Goal: Task Accomplishment & Management: Use online tool/utility

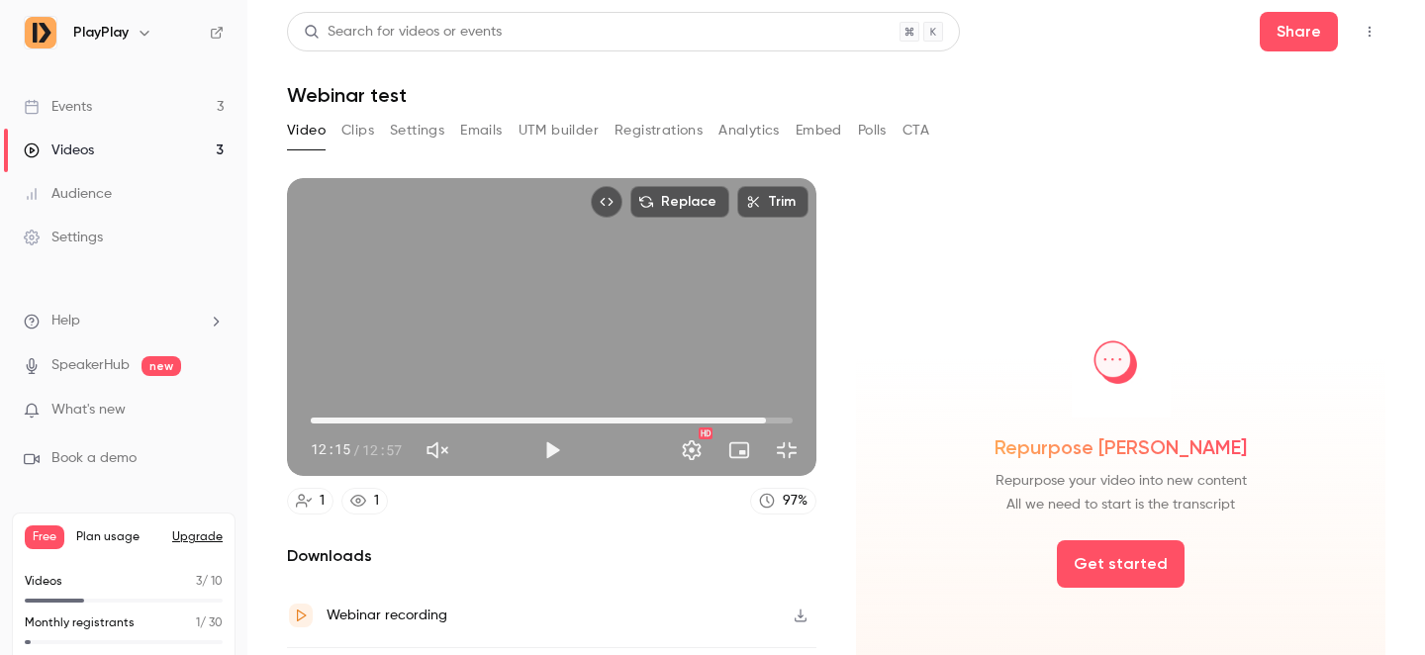
click at [806, 470] on button "Exit full screen" at bounding box center [787, 450] width 40 height 40
click at [69, 145] on div "Videos" at bounding box center [59, 150] width 70 height 20
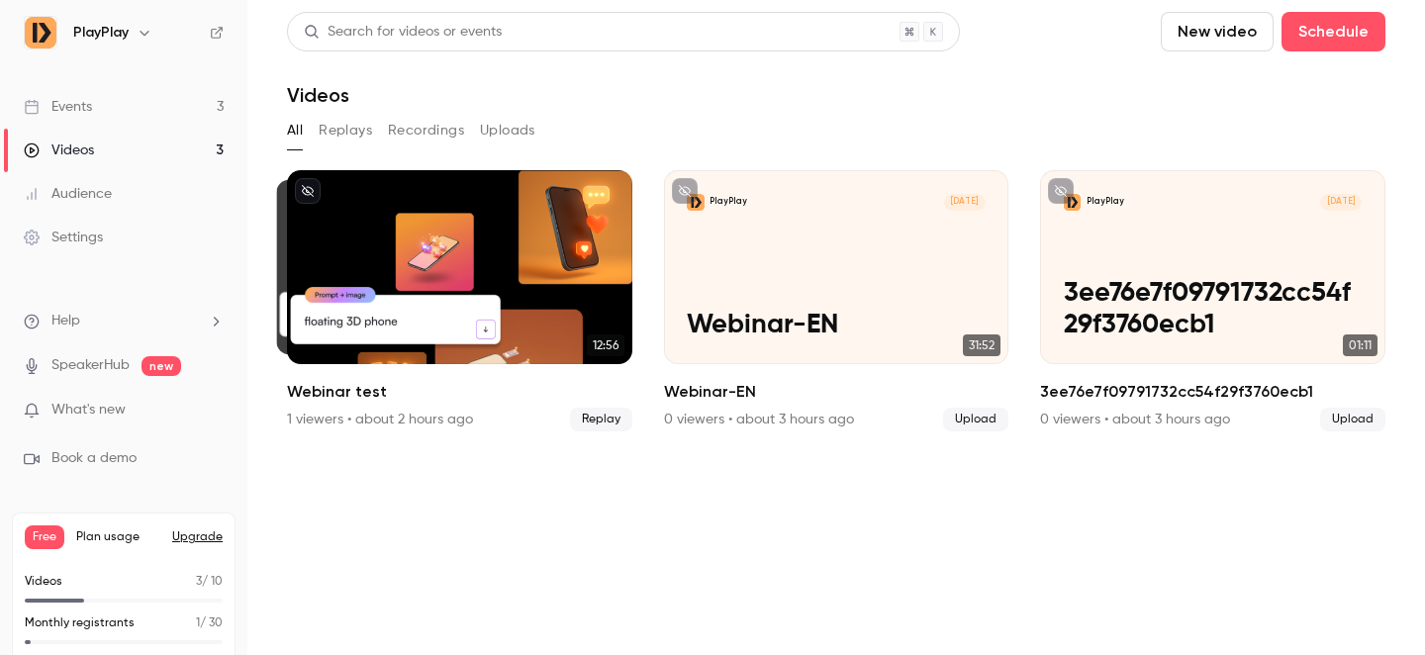
click at [138, 30] on icon "button" at bounding box center [145, 33] width 16 height 16
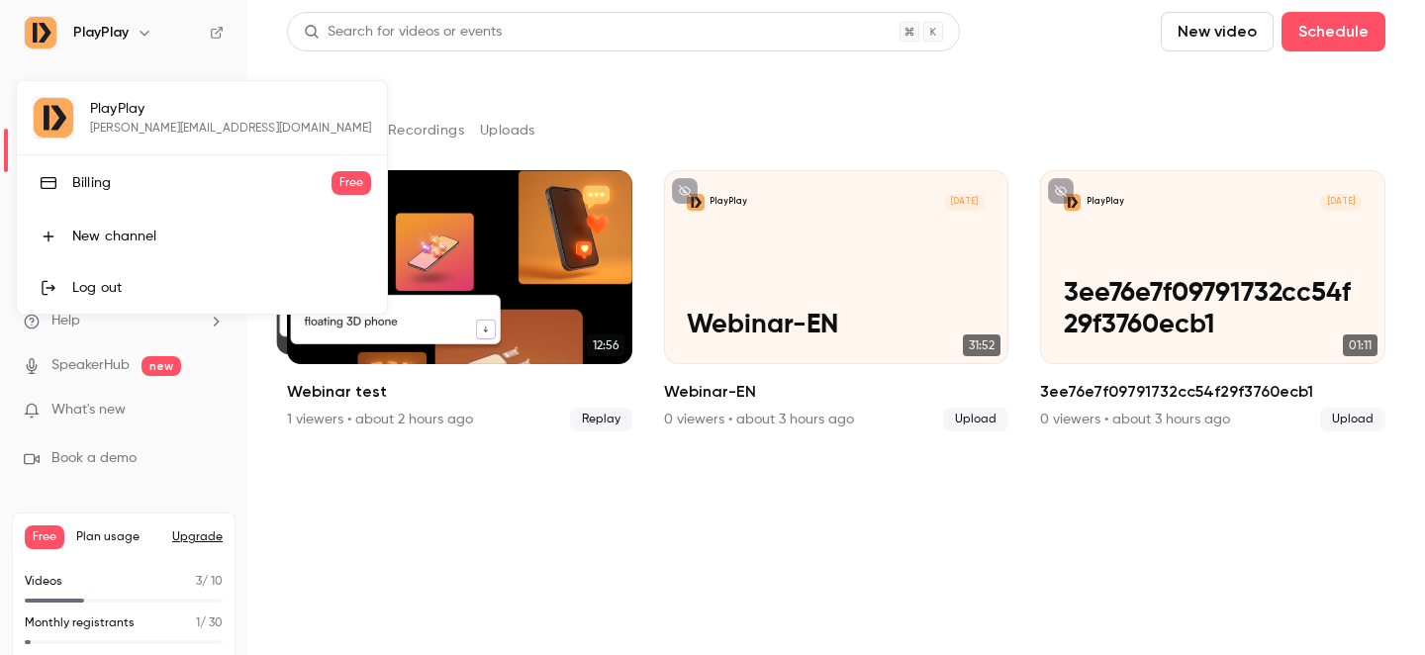
click at [152, 45] on div at bounding box center [712, 327] width 1425 height 655
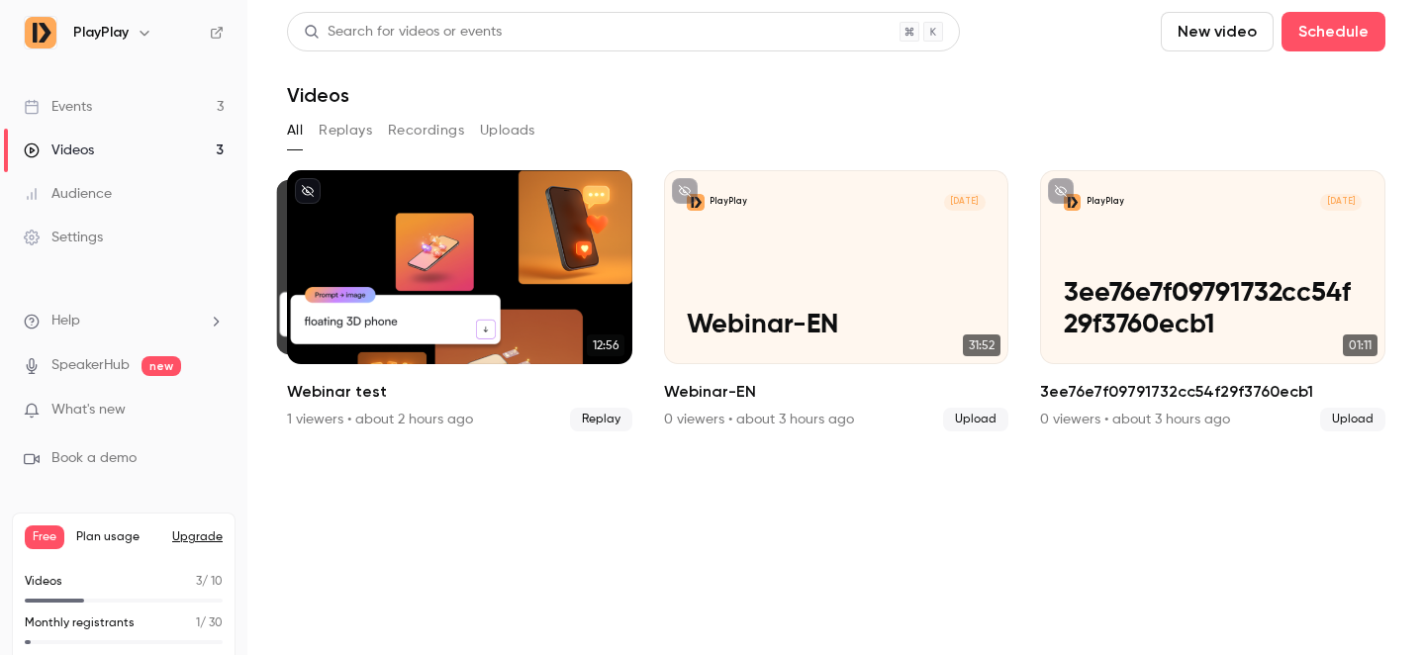
click at [73, 236] on div "Settings" at bounding box center [63, 238] width 79 height 20
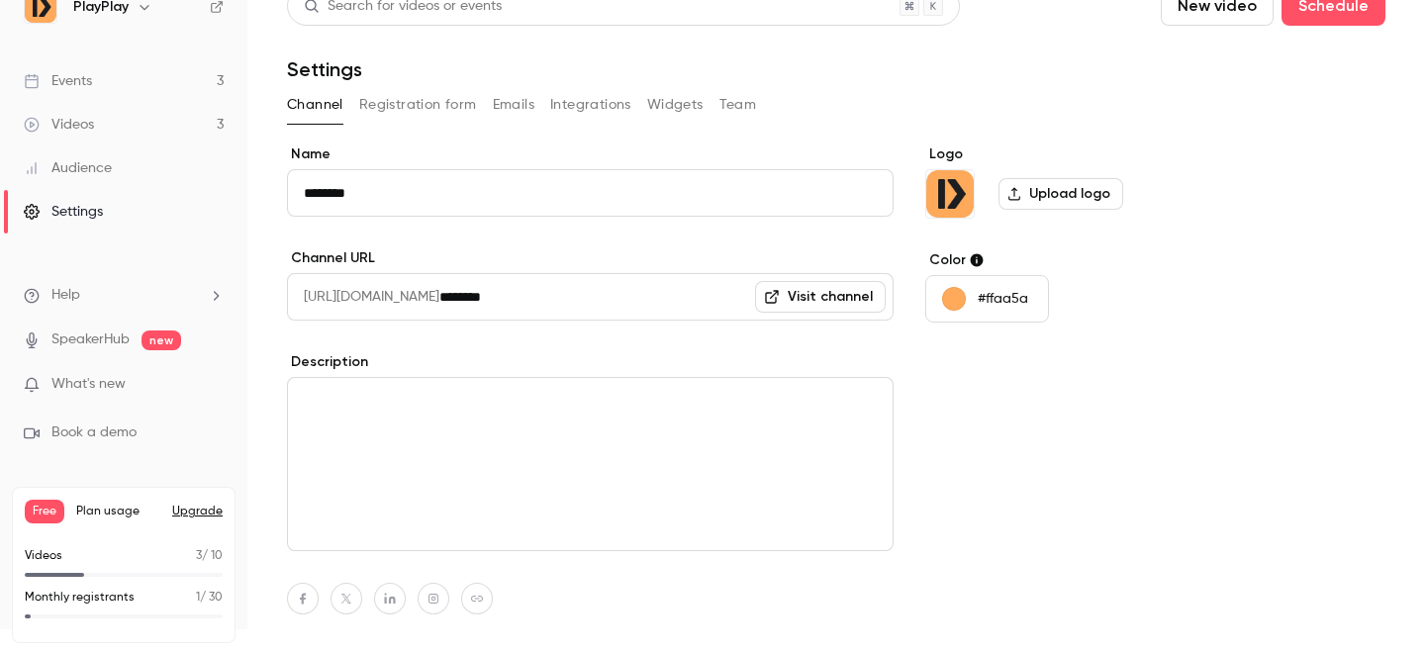
click at [738, 108] on button "Team" at bounding box center [738, 105] width 38 height 32
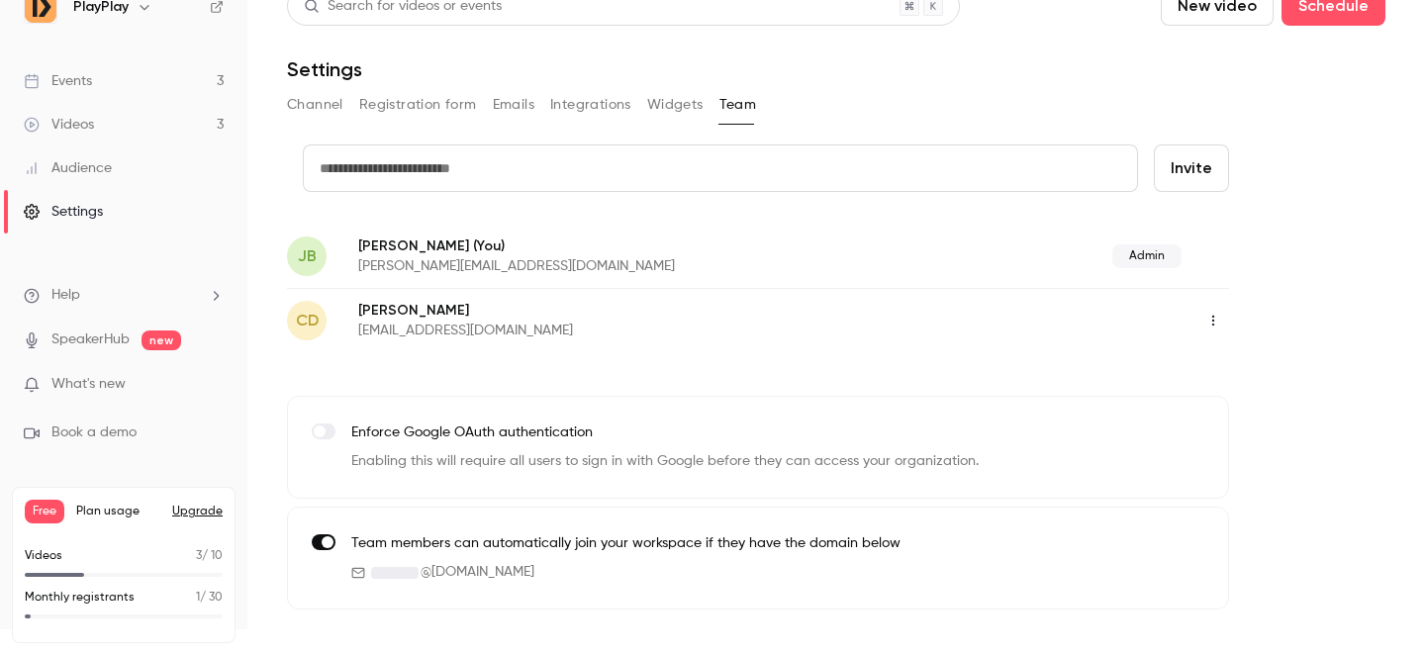
click at [648, 105] on button "Widgets" at bounding box center [675, 105] width 56 height 32
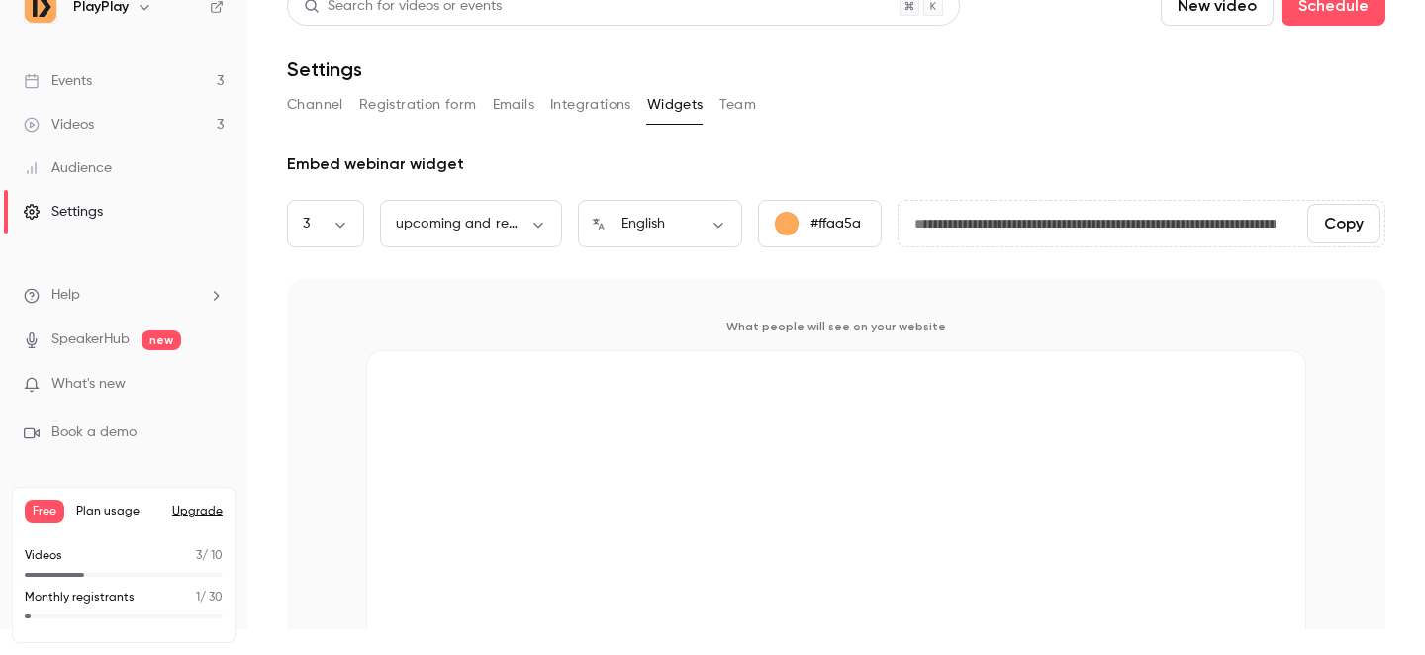
click at [587, 108] on button "Integrations" at bounding box center [590, 105] width 81 height 32
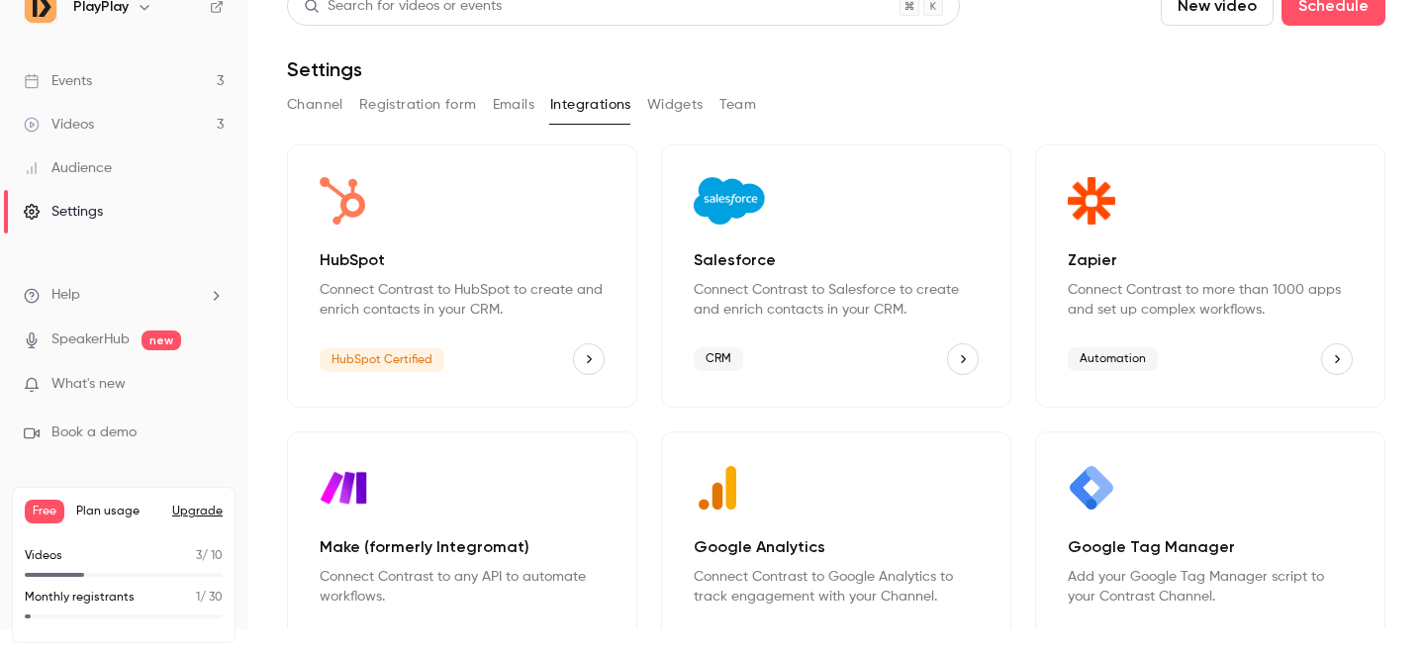
click at [513, 103] on button "Emails" at bounding box center [514, 105] width 42 height 32
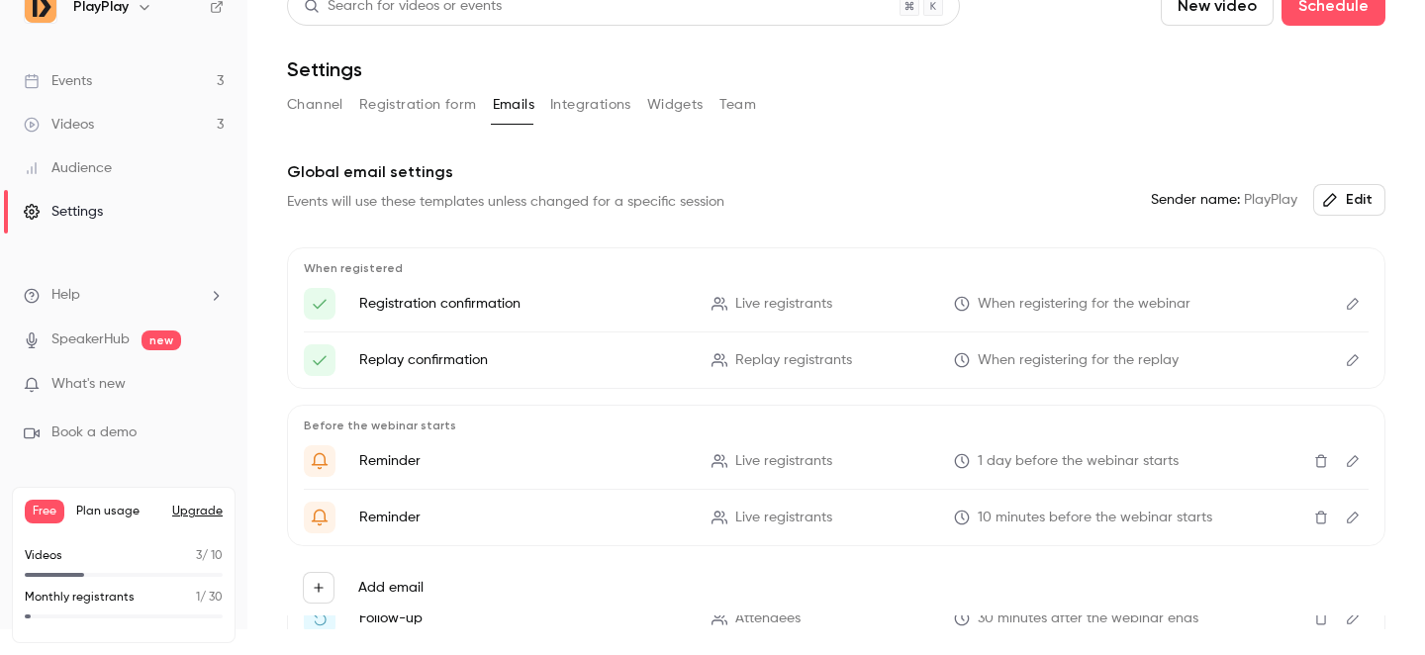
click at [447, 107] on button "Registration form" at bounding box center [418, 105] width 118 height 32
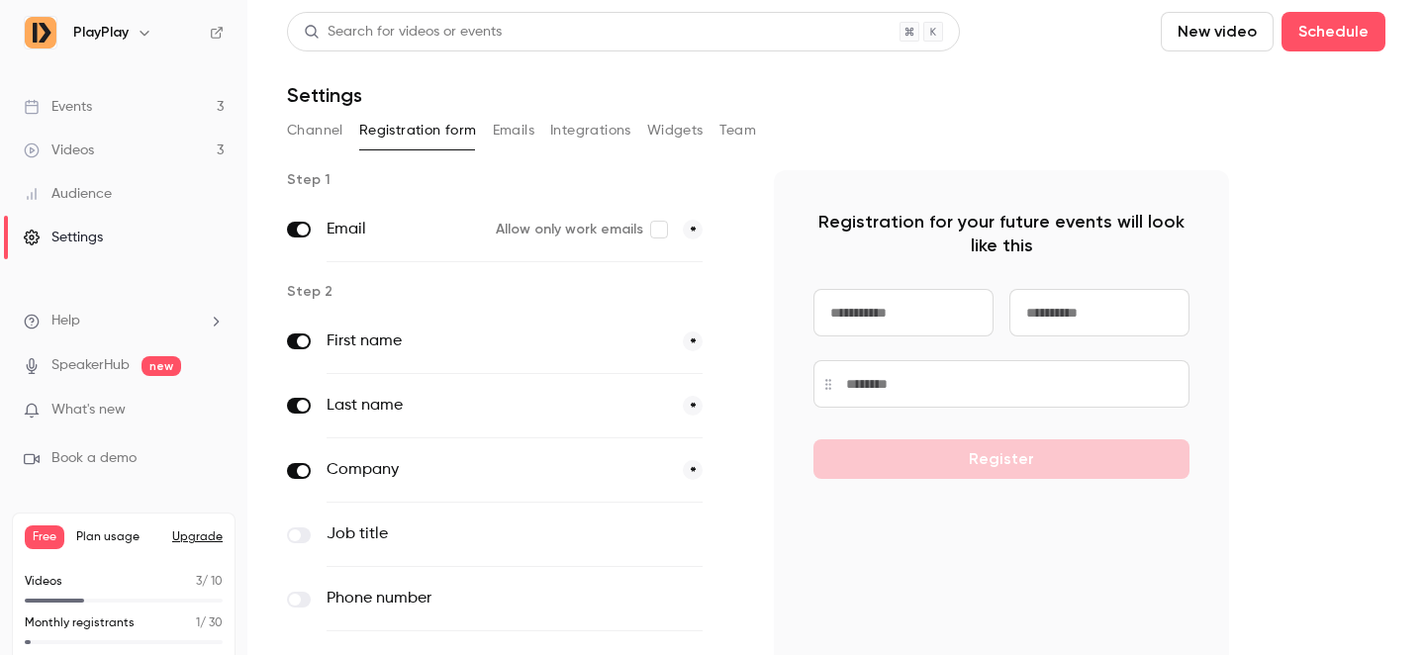
click at [143, 31] on icon "button" at bounding box center [145, 33] width 16 height 16
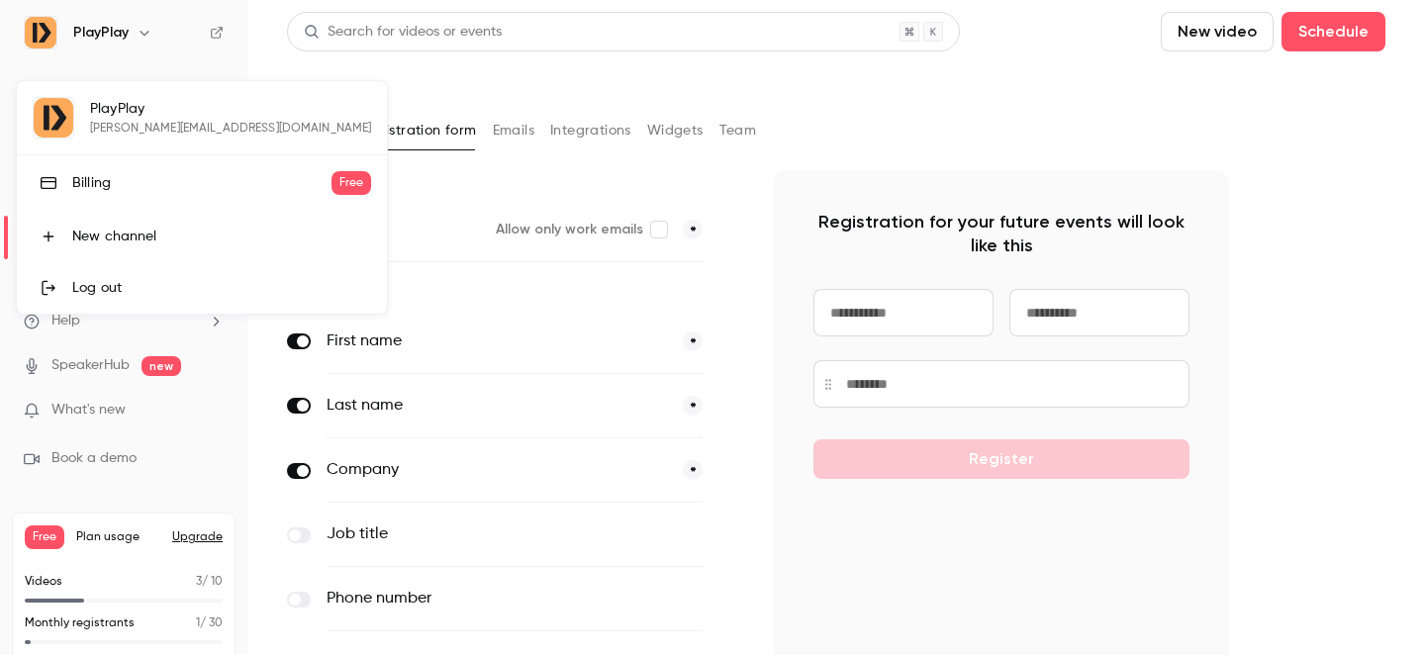
click at [164, 52] on div at bounding box center [712, 327] width 1425 height 655
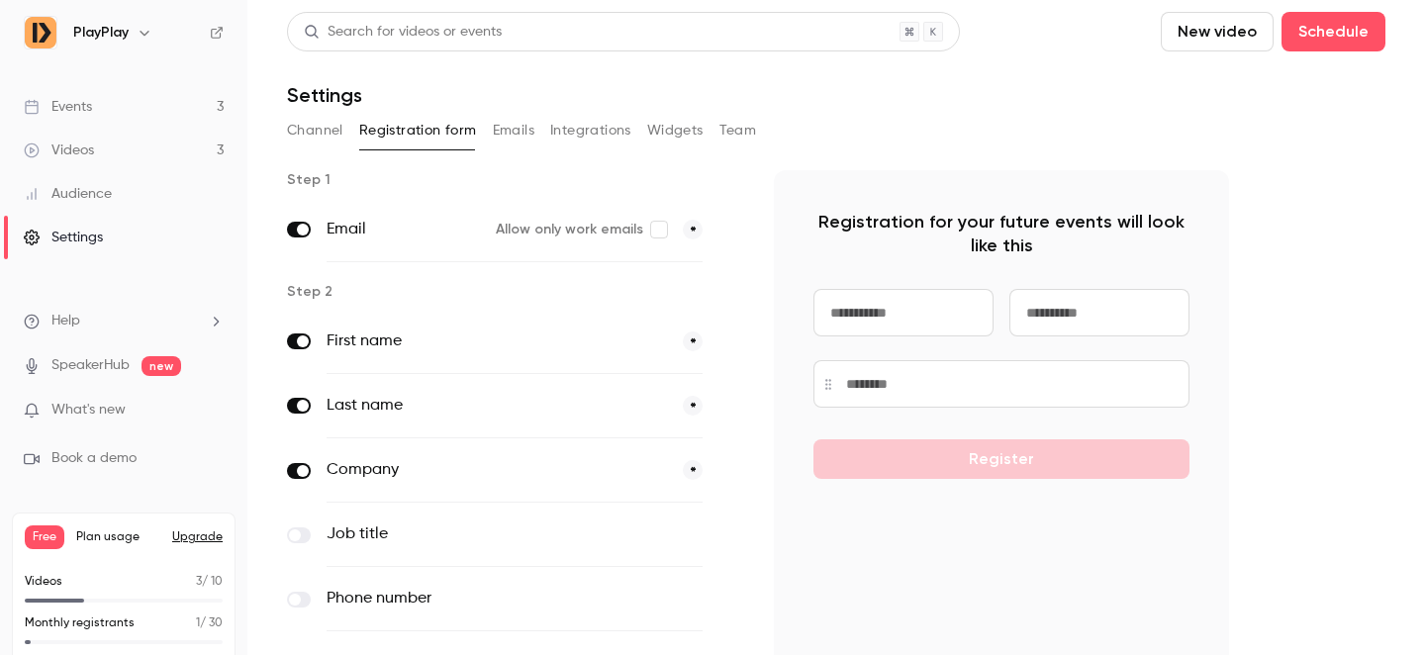
click at [72, 109] on div "Events" at bounding box center [58, 107] width 68 height 20
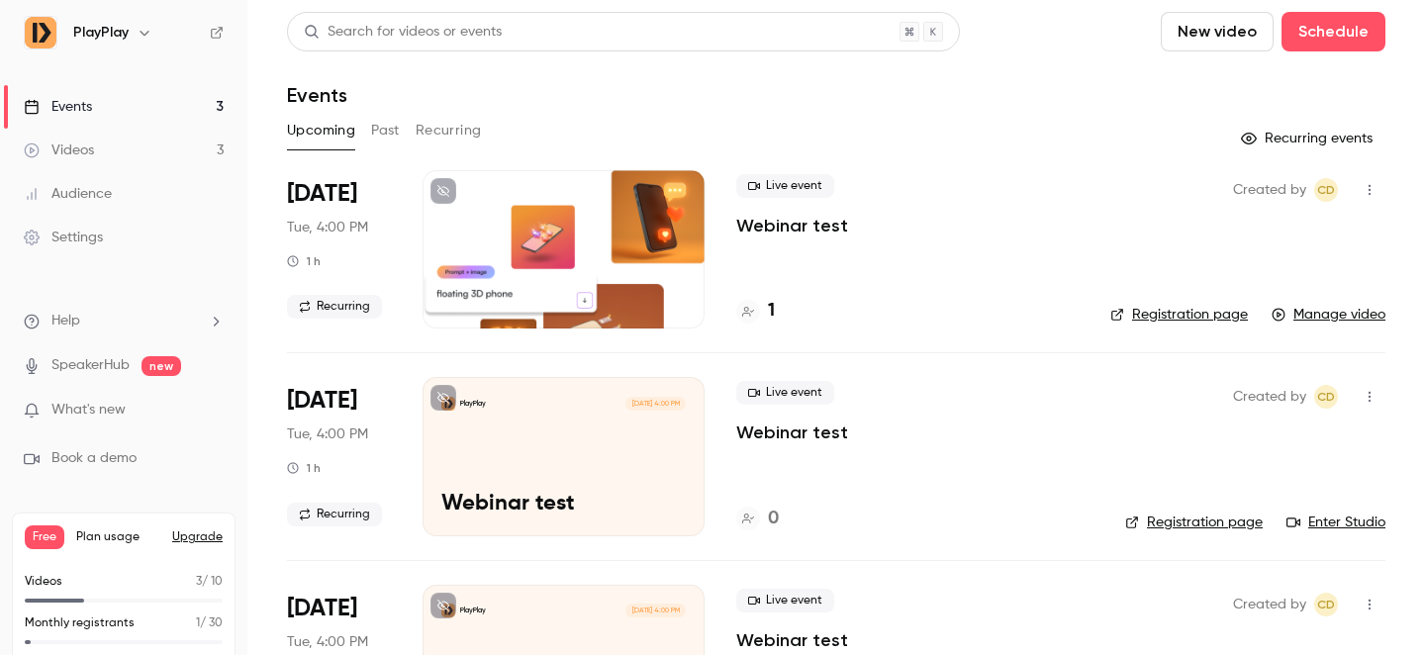
click at [1195, 523] on link "Registration page" at bounding box center [1194, 522] width 138 height 20
click at [899, 253] on div "Live event Webinar test 1" at bounding box center [907, 249] width 342 height 158
click at [1318, 313] on link "Manage video" at bounding box center [1328, 315] width 114 height 20
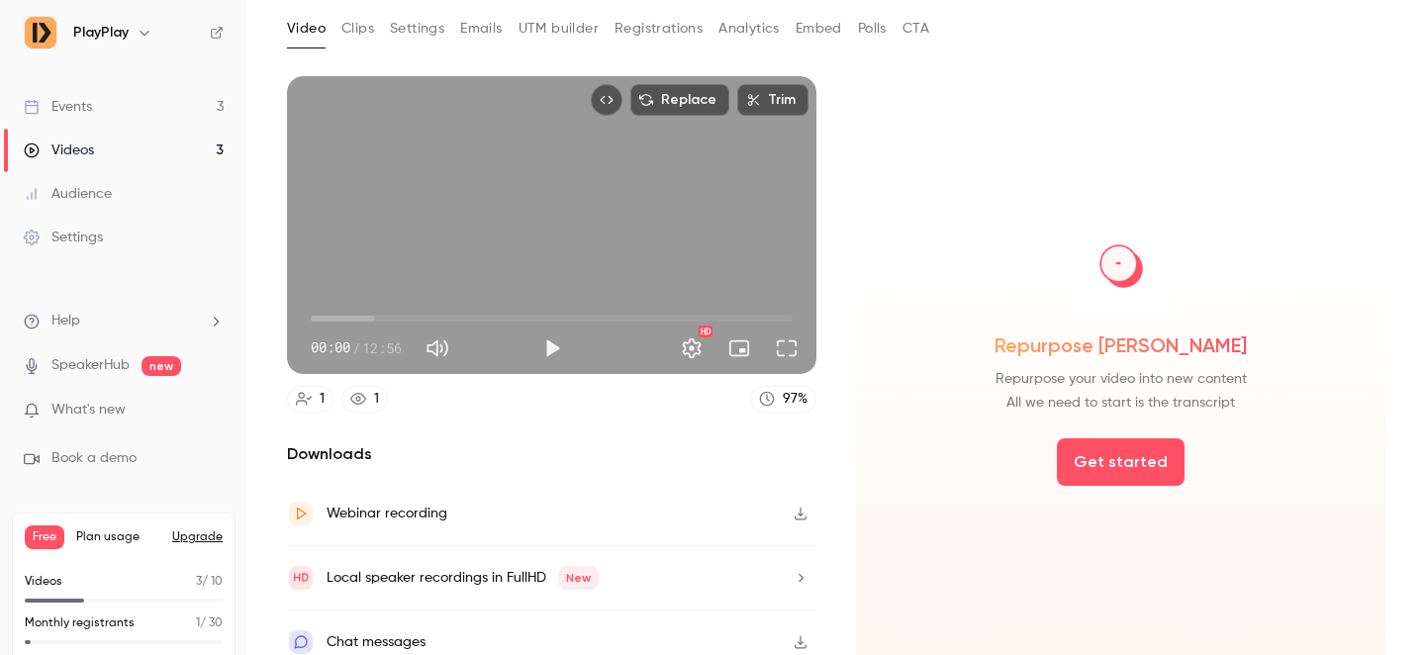
scroll to position [26, 0]
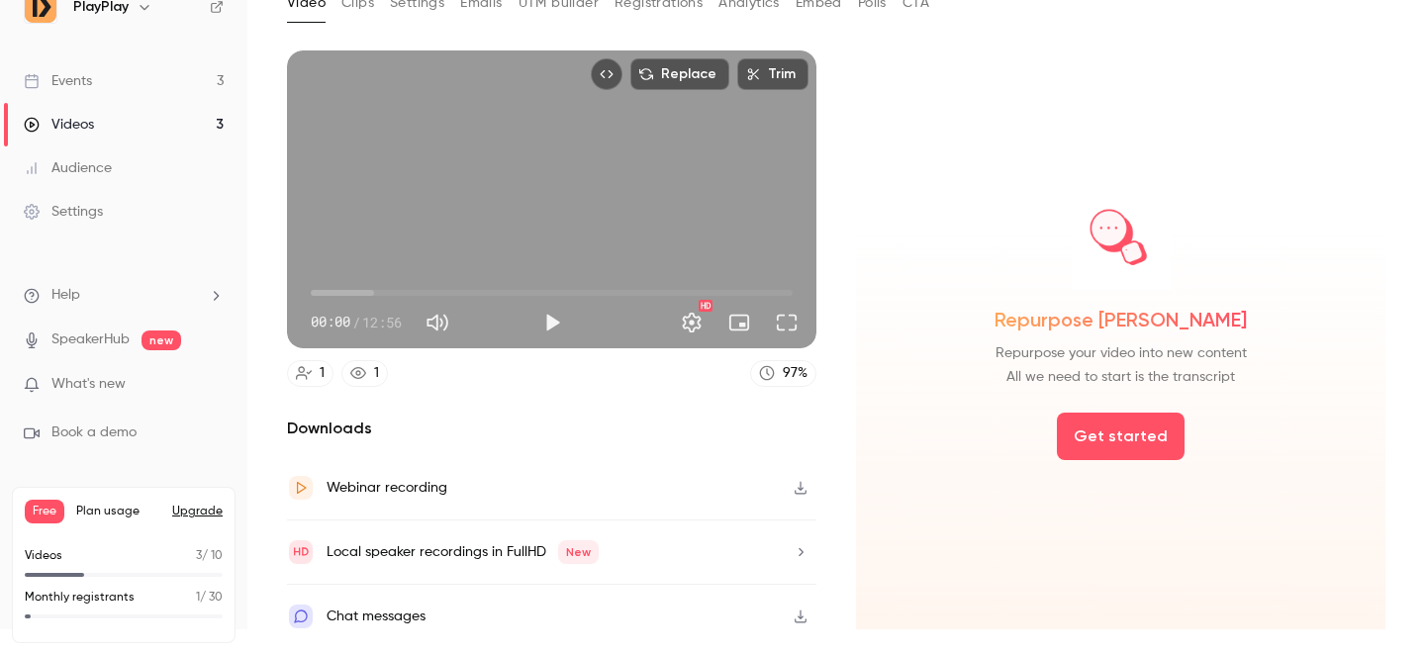
click at [91, 216] on div "Settings" at bounding box center [63, 212] width 79 height 20
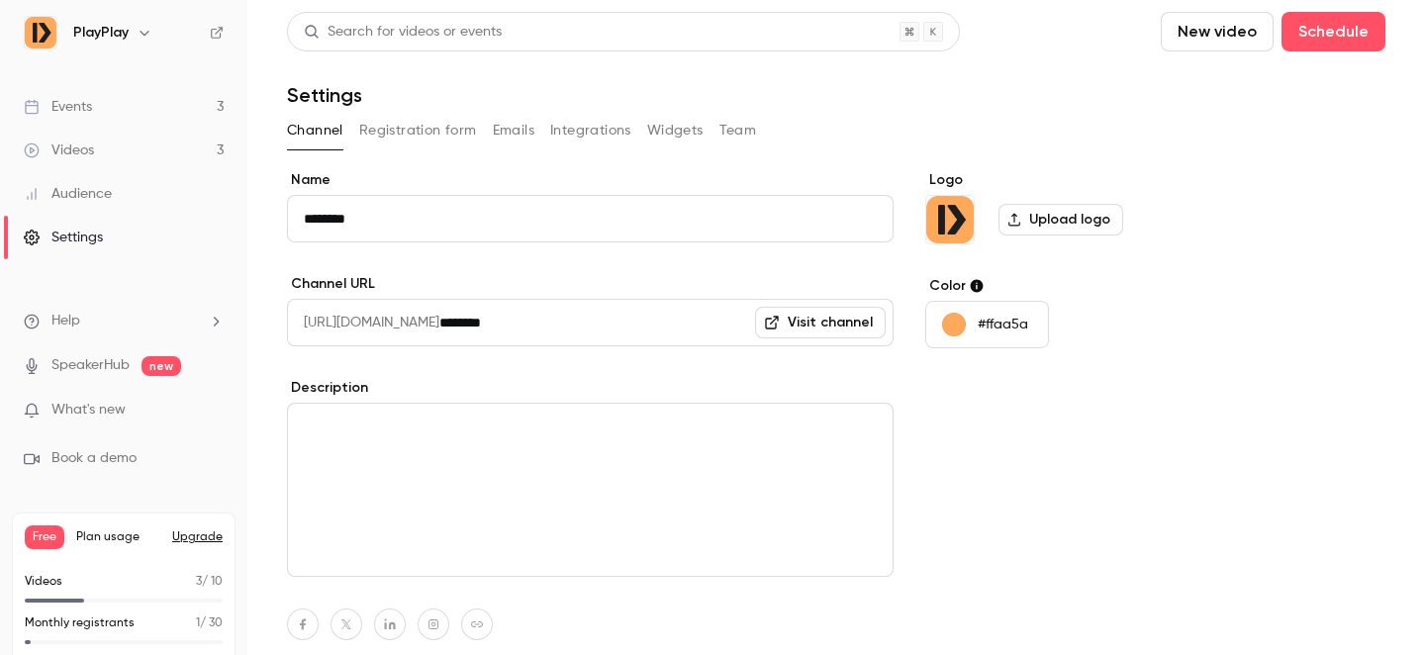
click at [98, 30] on h6 "PlayPlay" at bounding box center [100, 33] width 55 height 20
click at [145, 36] on icon "button" at bounding box center [145, 33] width 16 height 16
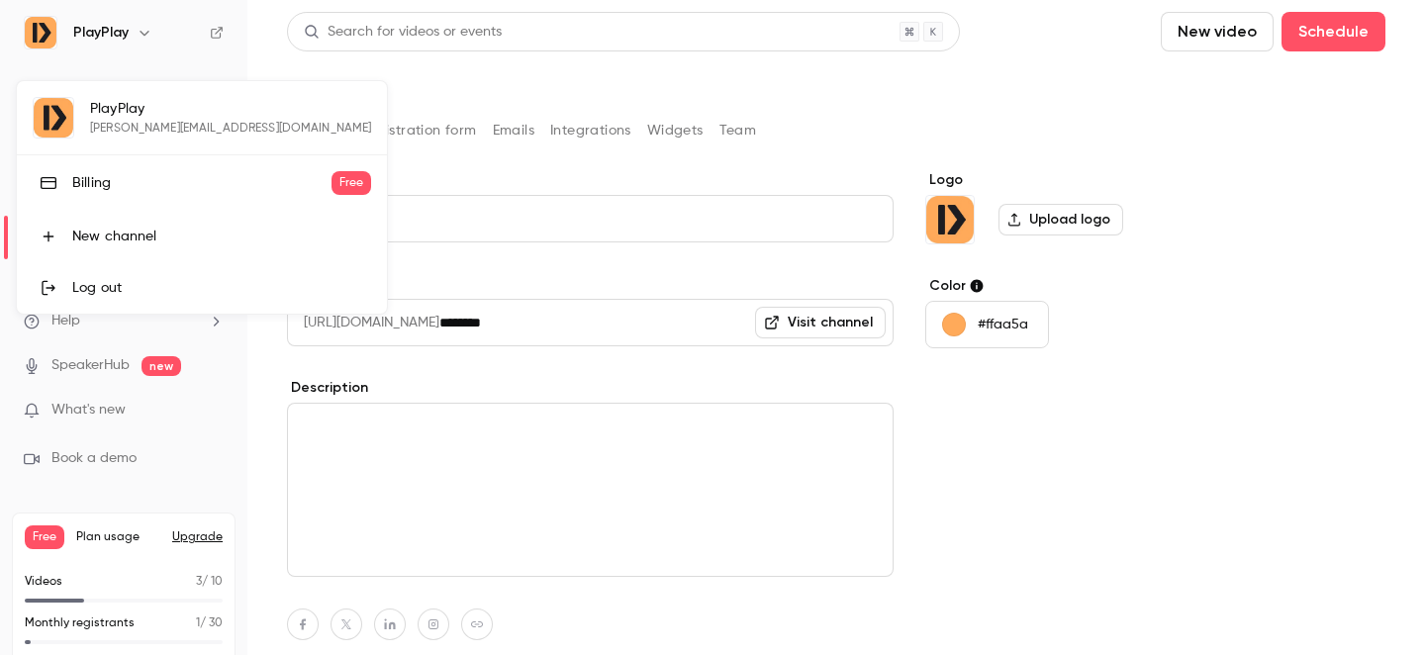
click at [110, 418] on div at bounding box center [712, 327] width 1425 height 655
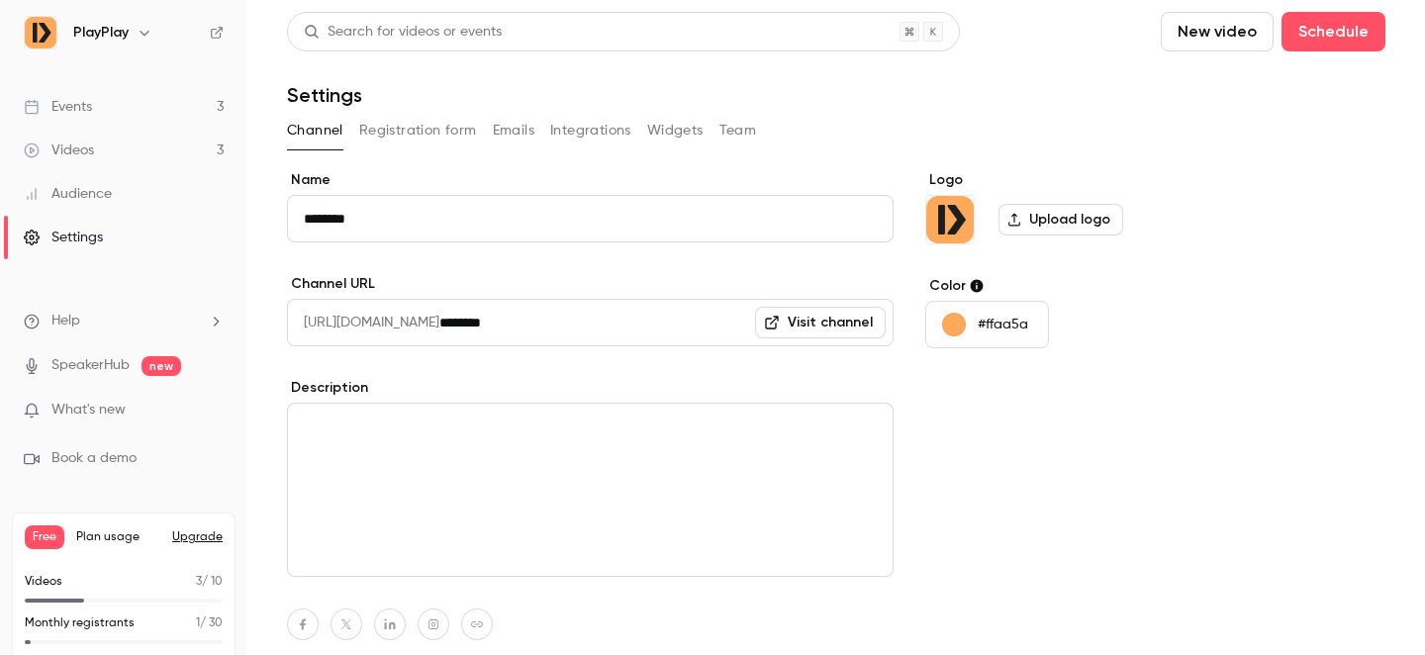
scroll to position [26, 0]
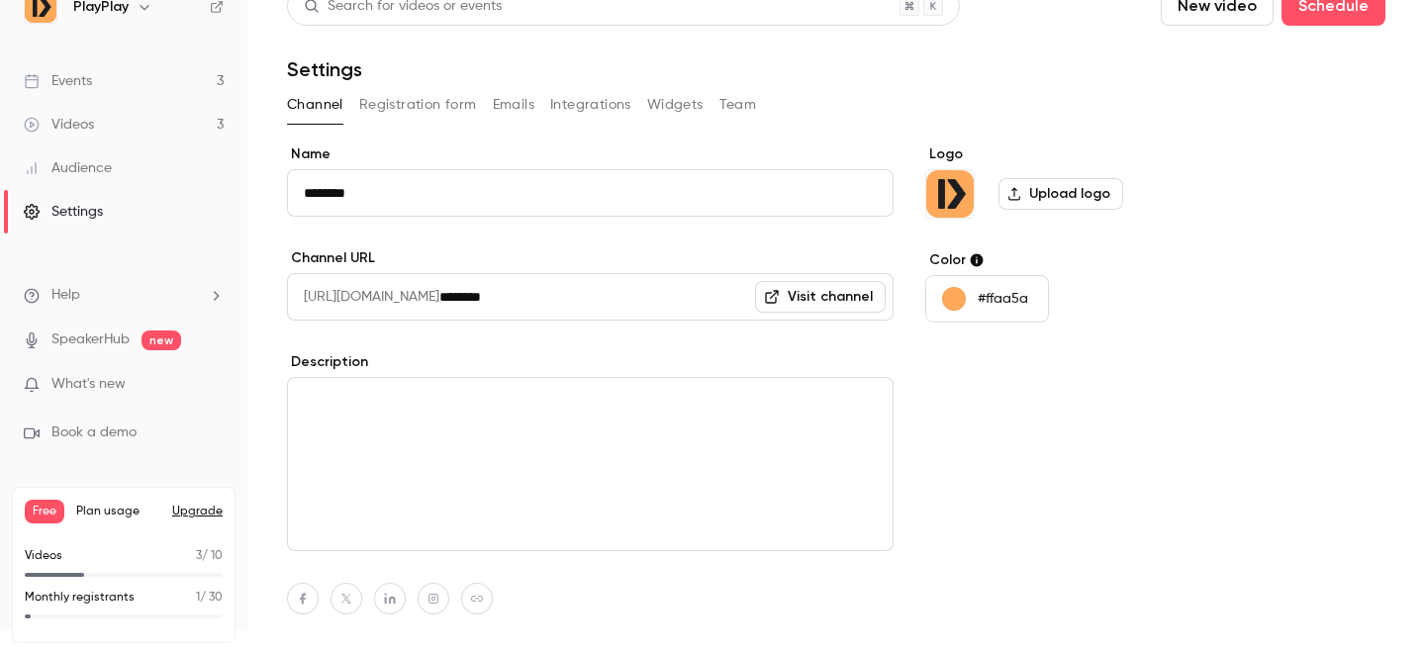
click at [77, 126] on div "Videos" at bounding box center [59, 125] width 70 height 20
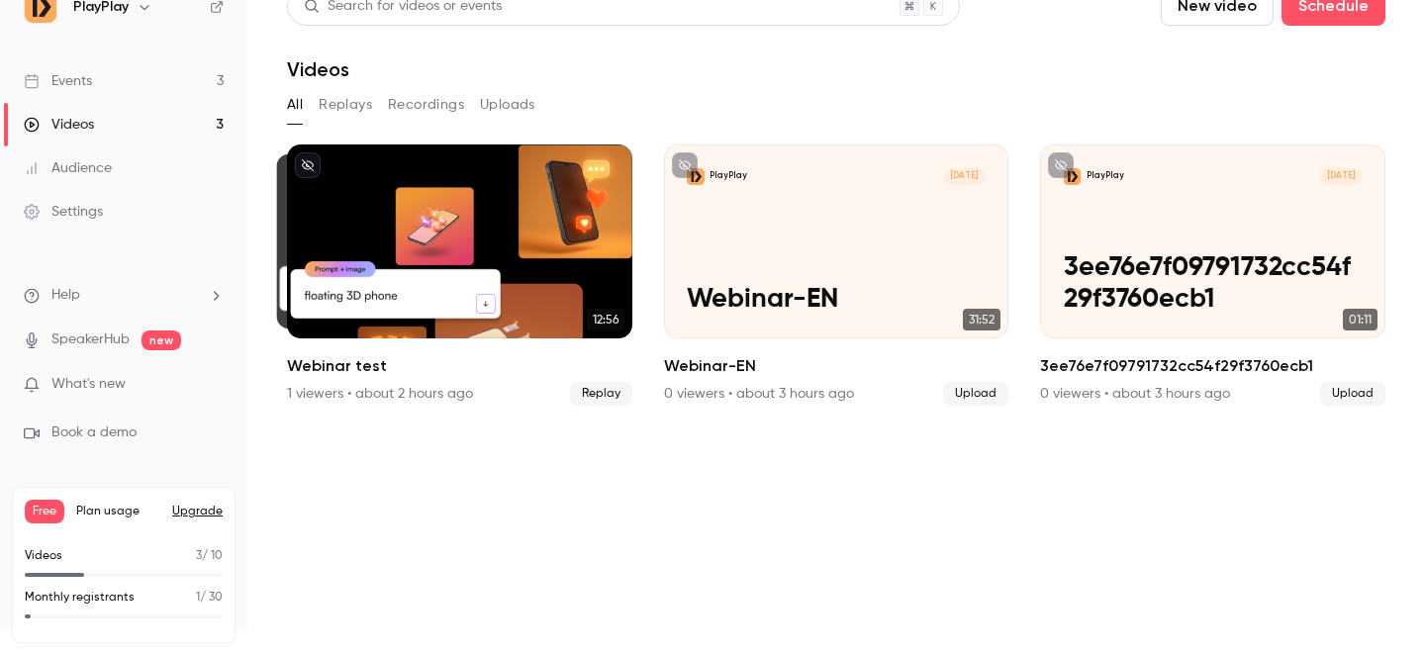
click at [511, 102] on button "Uploads" at bounding box center [507, 105] width 55 height 32
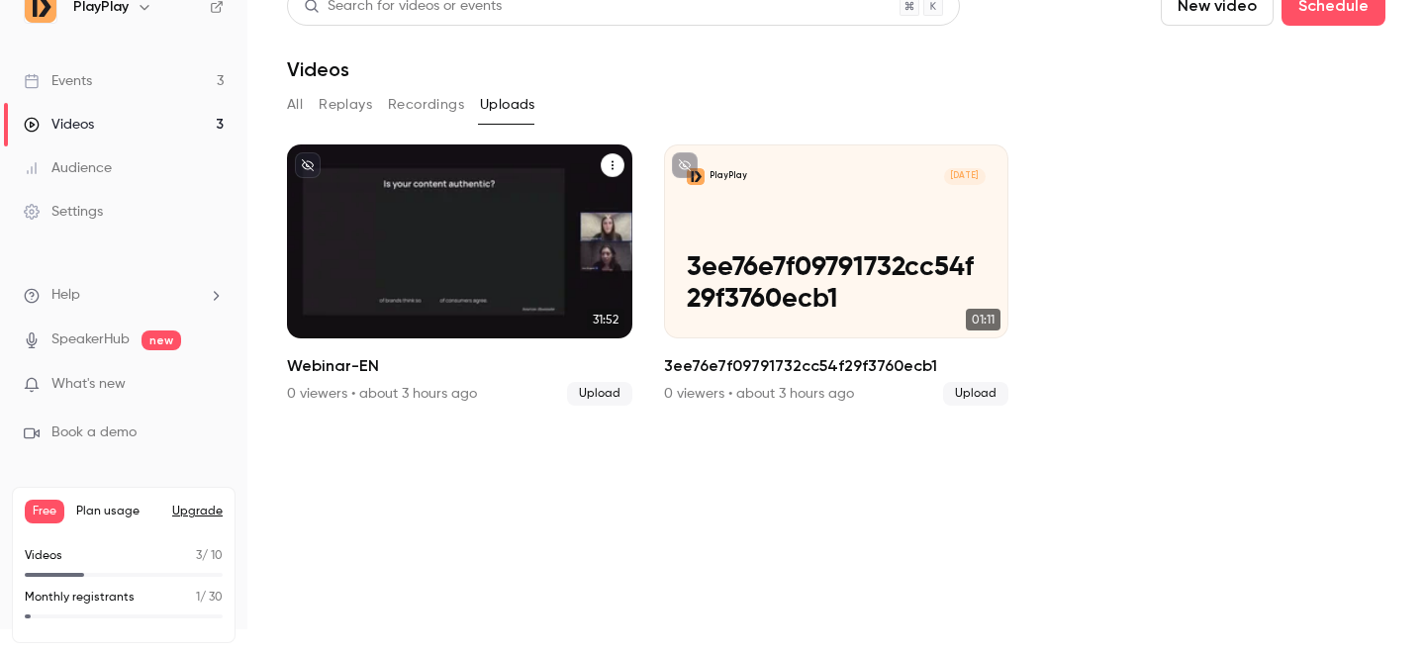
click at [458, 233] on div "PlayPlay [DATE] Webinar-EN" at bounding box center [459, 241] width 345 height 194
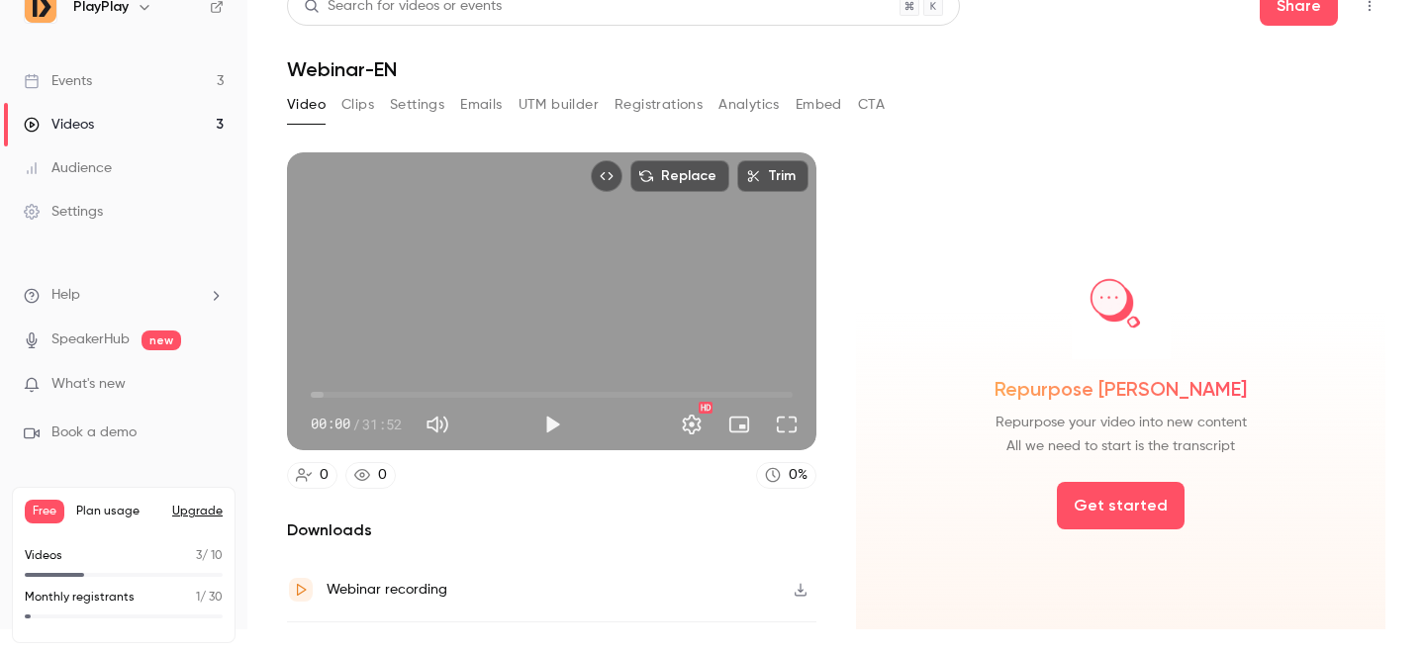
click at [350, 102] on button "Clips" at bounding box center [357, 105] width 33 height 32
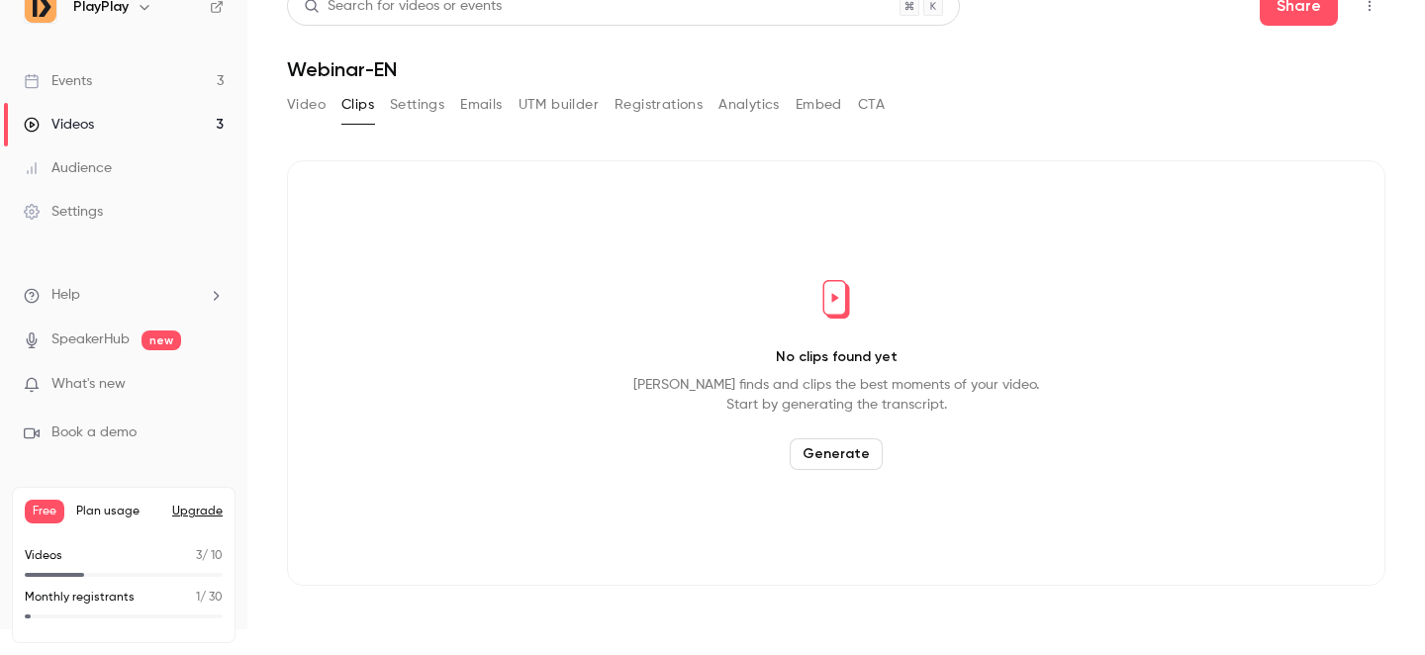
click at [416, 98] on button "Settings" at bounding box center [417, 105] width 54 height 32
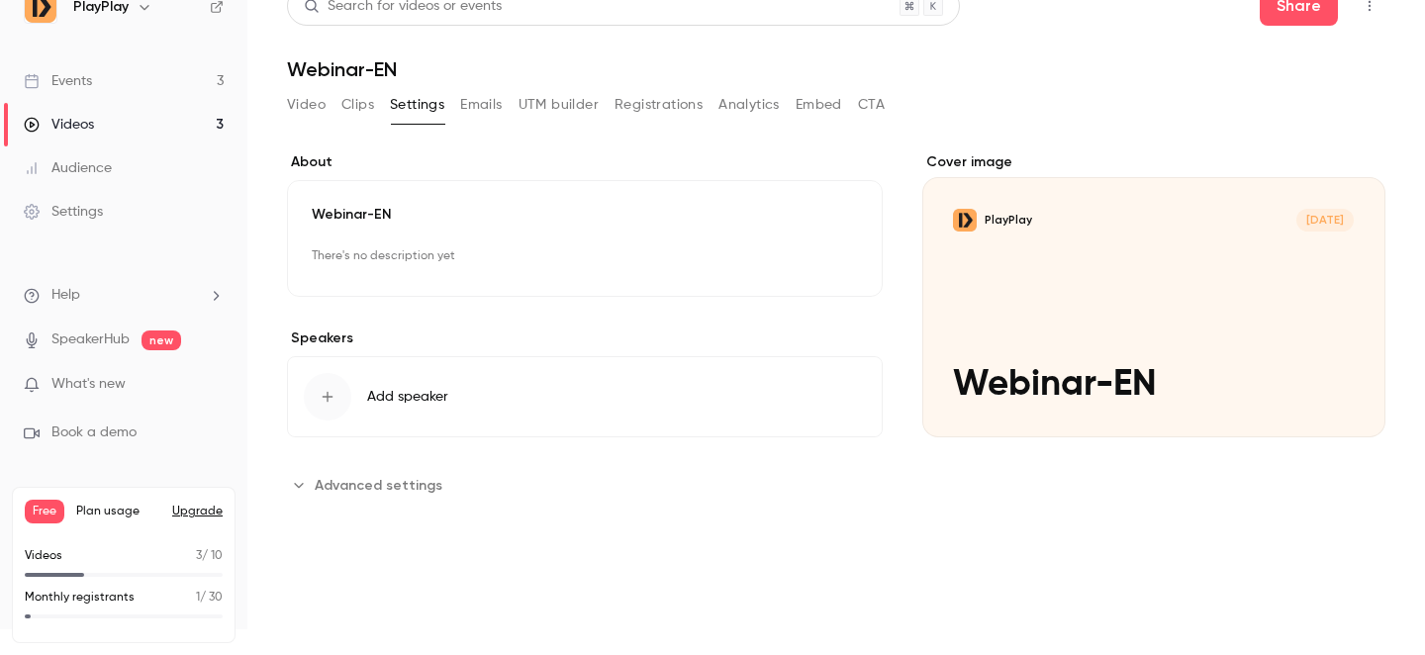
click at [469, 101] on button "Emails" at bounding box center [481, 105] width 42 height 32
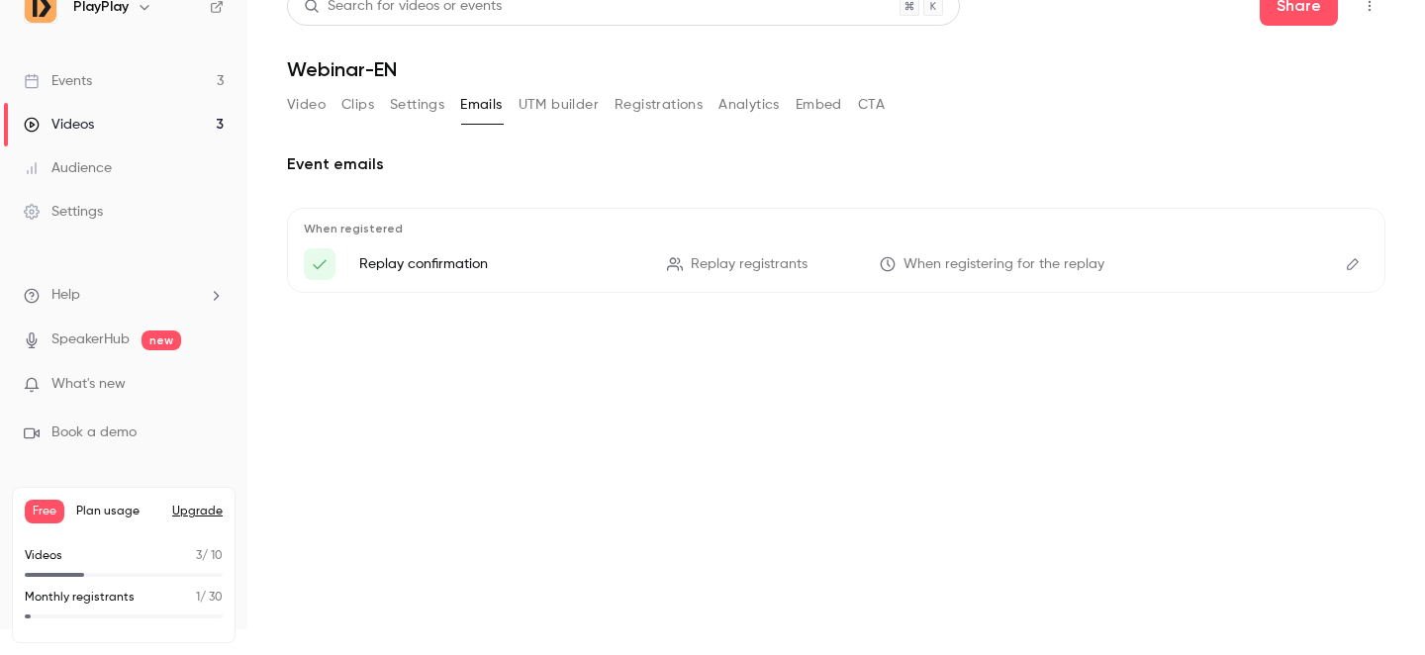
click at [567, 111] on button "UTM builder" at bounding box center [558, 105] width 80 height 32
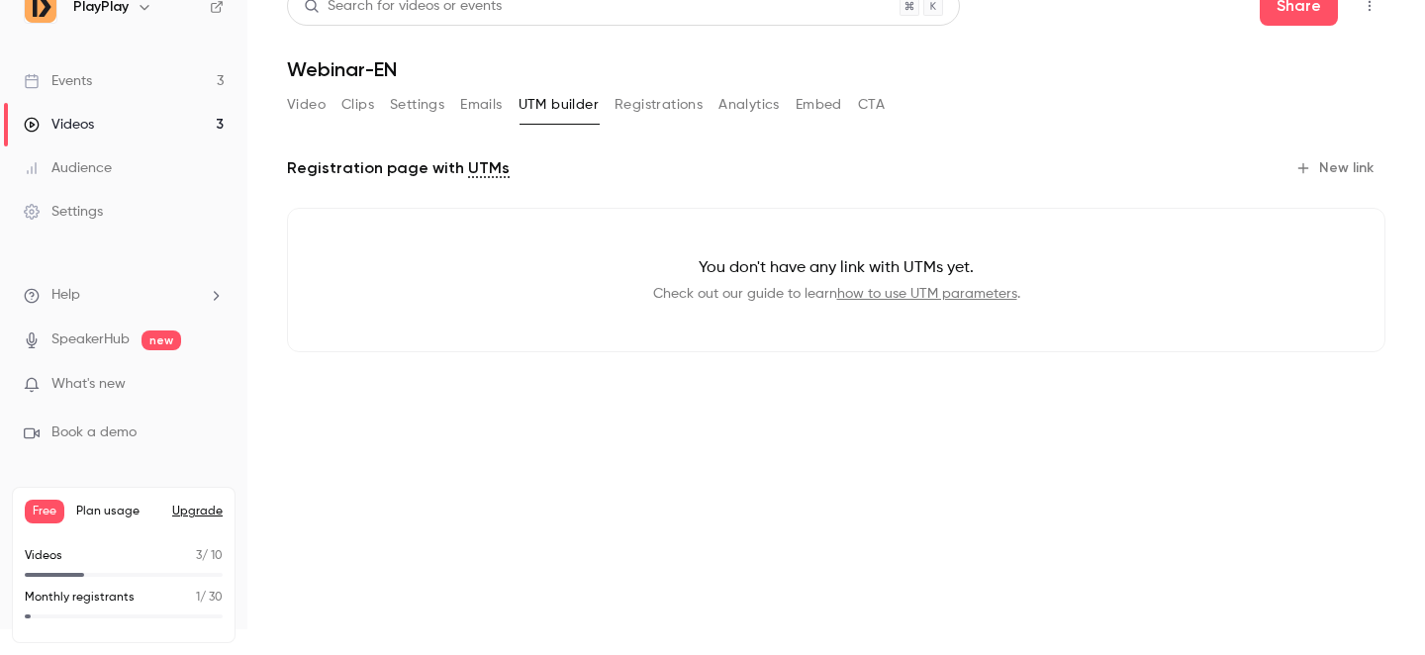
click at [672, 109] on button "Registrations" at bounding box center [658, 105] width 88 height 32
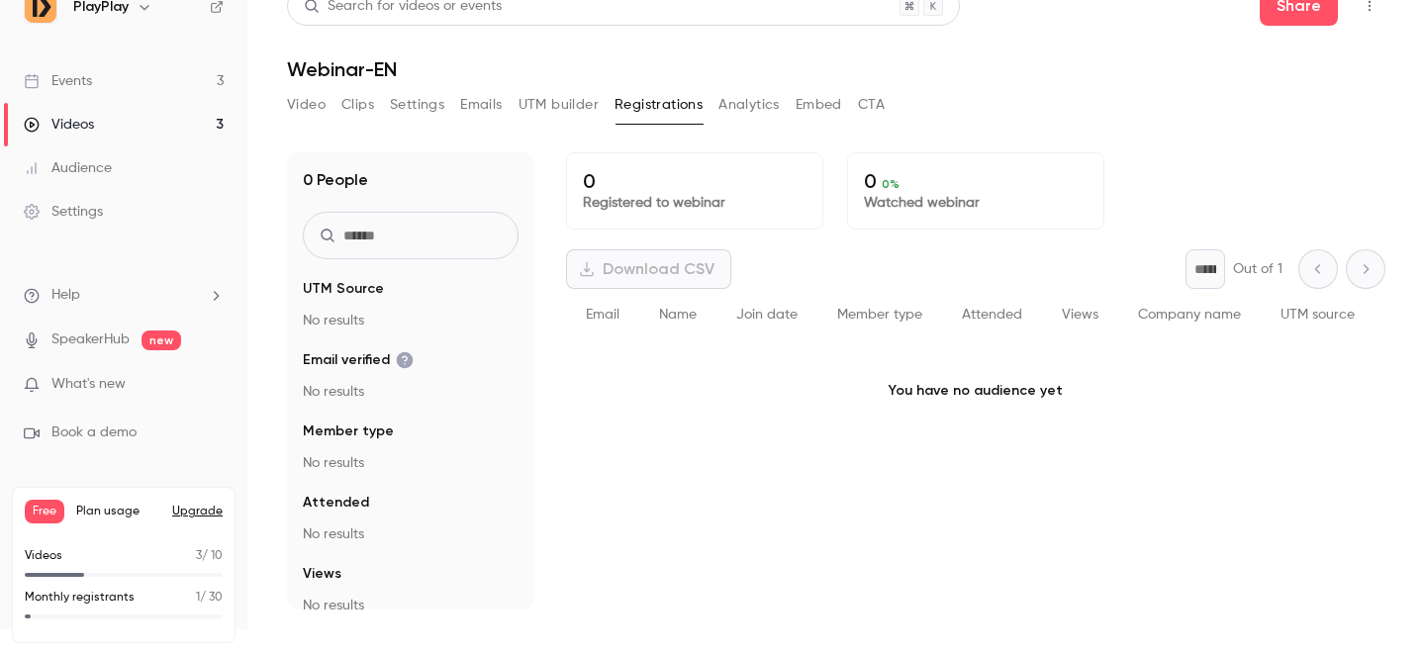
click at [776, 104] on button "Analytics" at bounding box center [748, 105] width 61 height 32
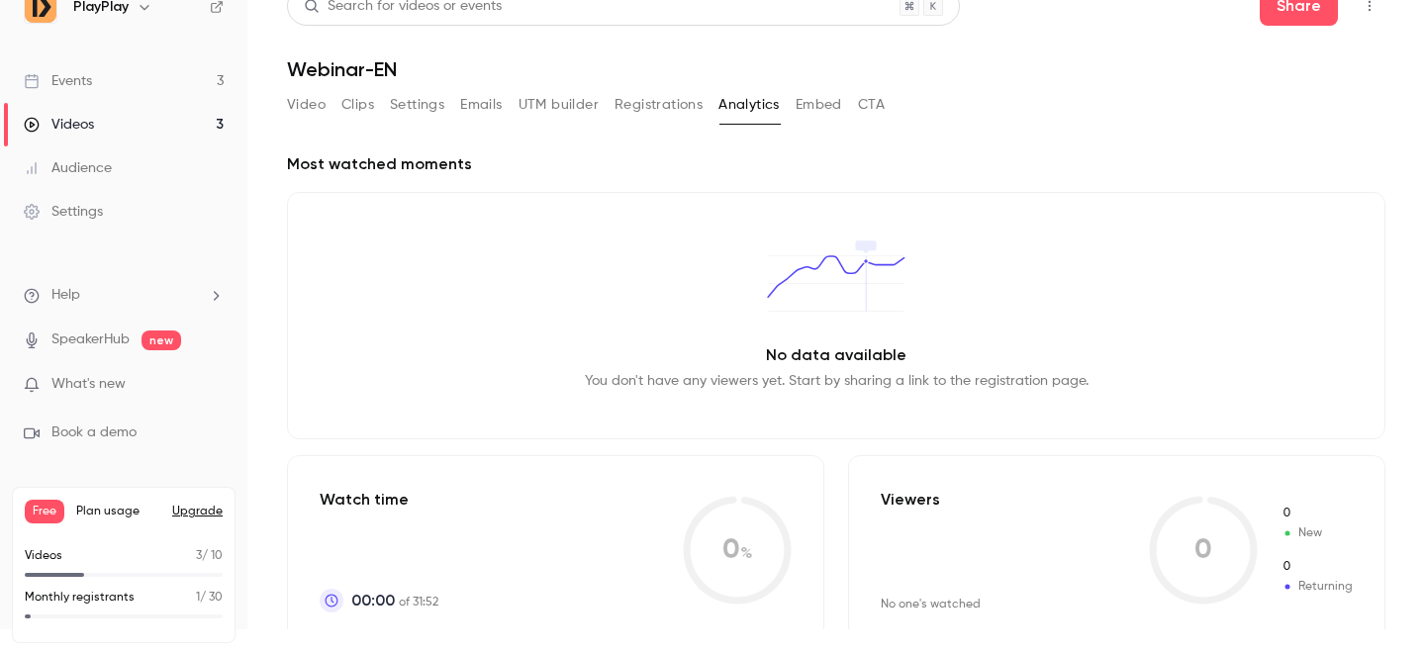
click at [819, 117] on button "Embed" at bounding box center [818, 105] width 47 height 32
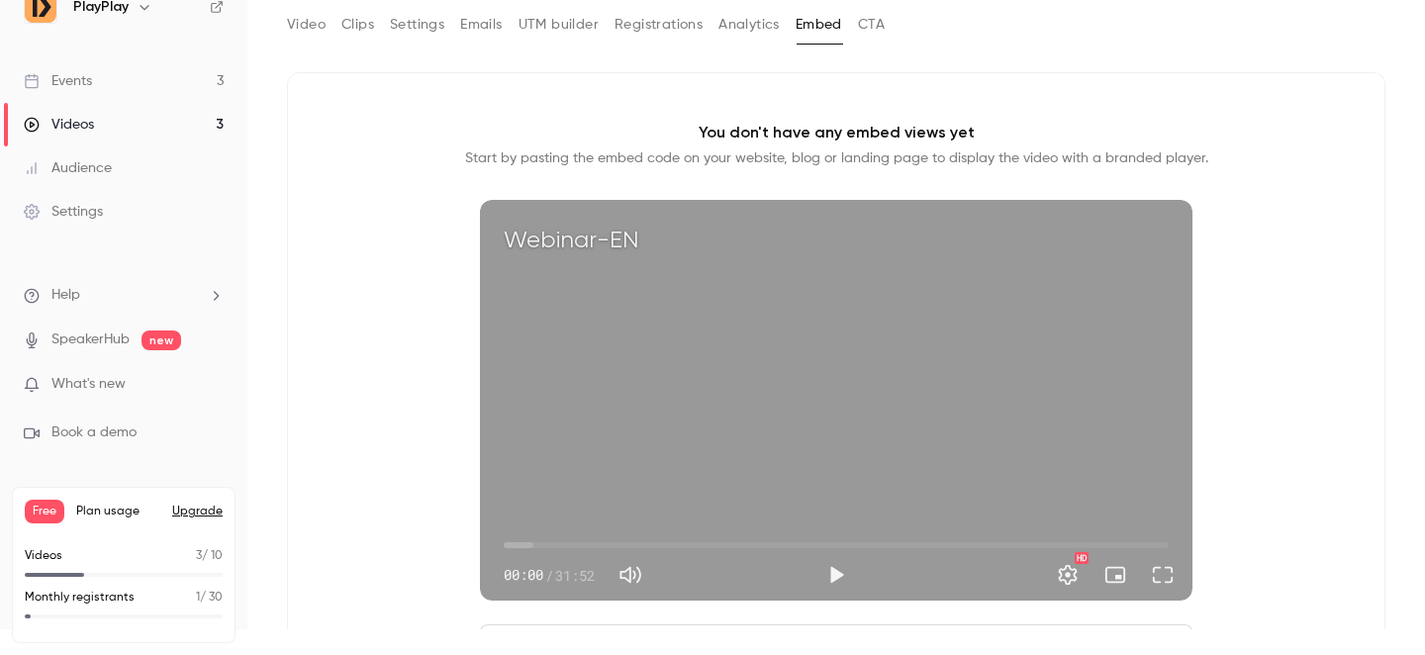
scroll to position [155, 0]
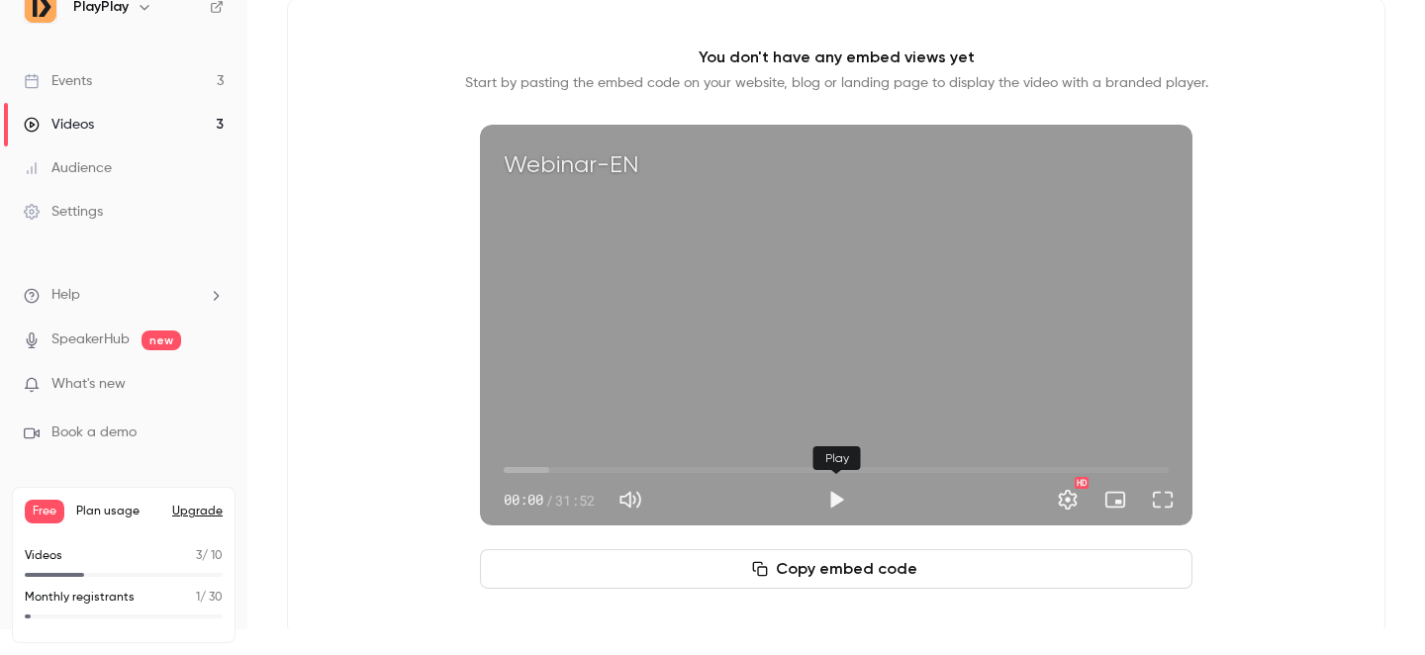
click at [832, 498] on button "Play" at bounding box center [836, 500] width 40 height 40
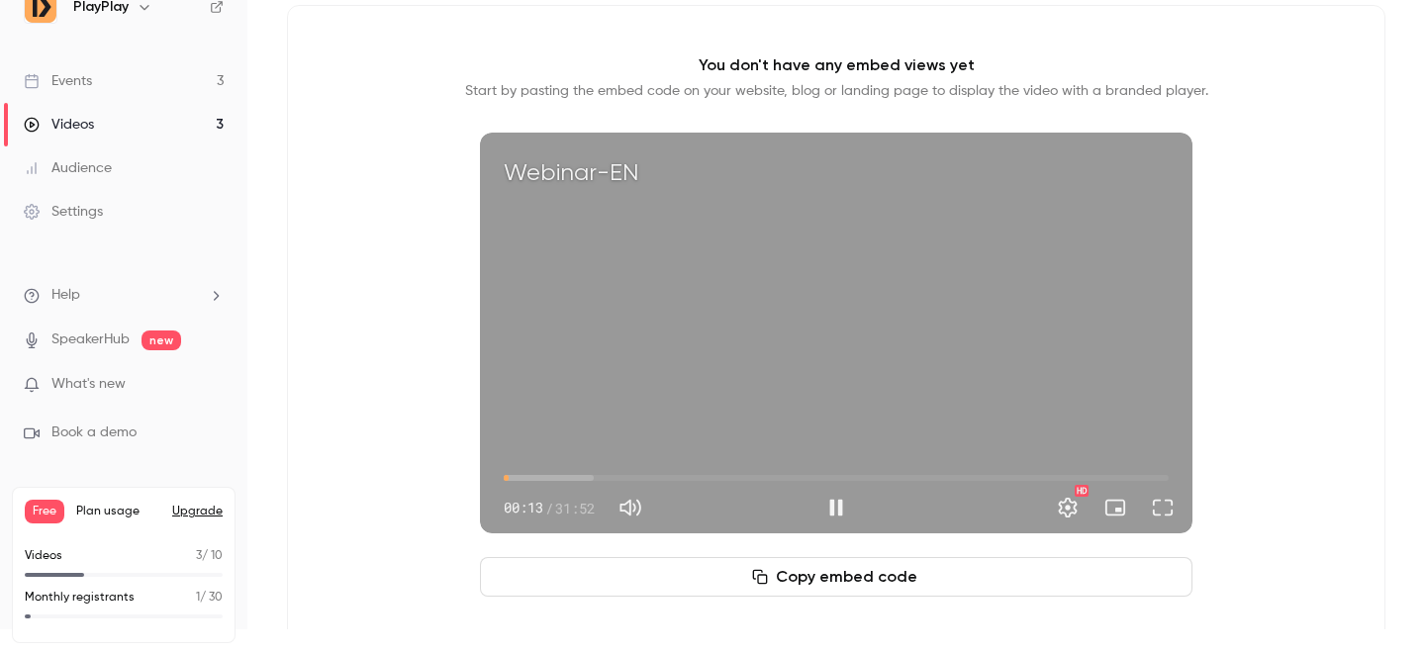
scroll to position [195, 0]
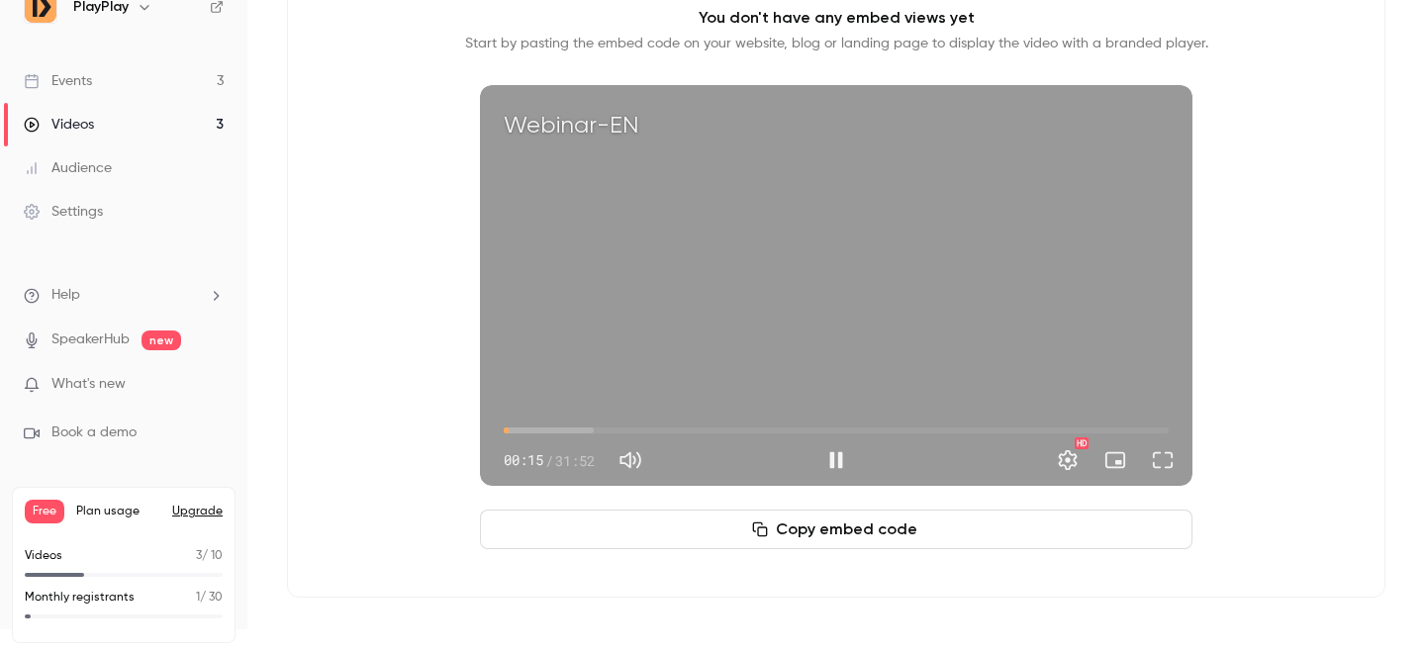
click at [756, 428] on span "00:15" at bounding box center [836, 431] width 665 height 32
click at [837, 462] on button "Pause" at bounding box center [836, 460] width 40 height 40
type input "*****"
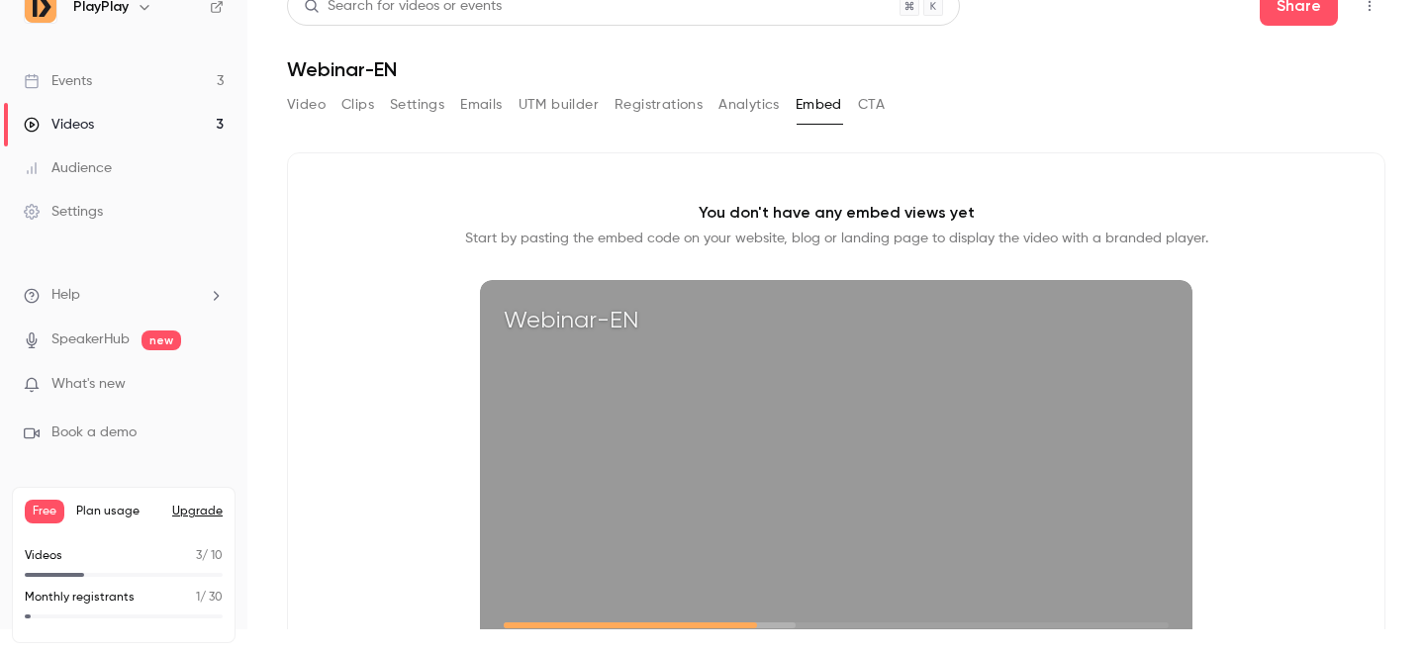
click at [303, 96] on button "Video" at bounding box center [306, 105] width 39 height 32
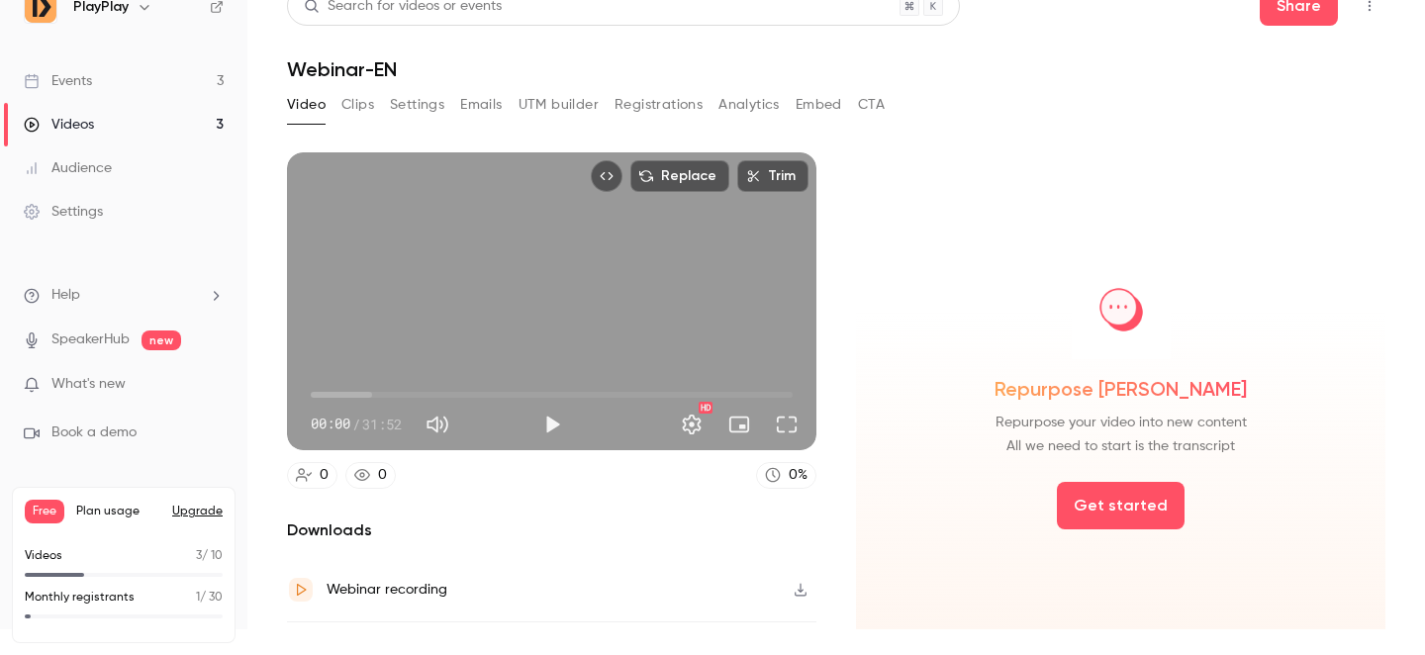
click at [356, 103] on button "Clips" at bounding box center [357, 105] width 33 height 32
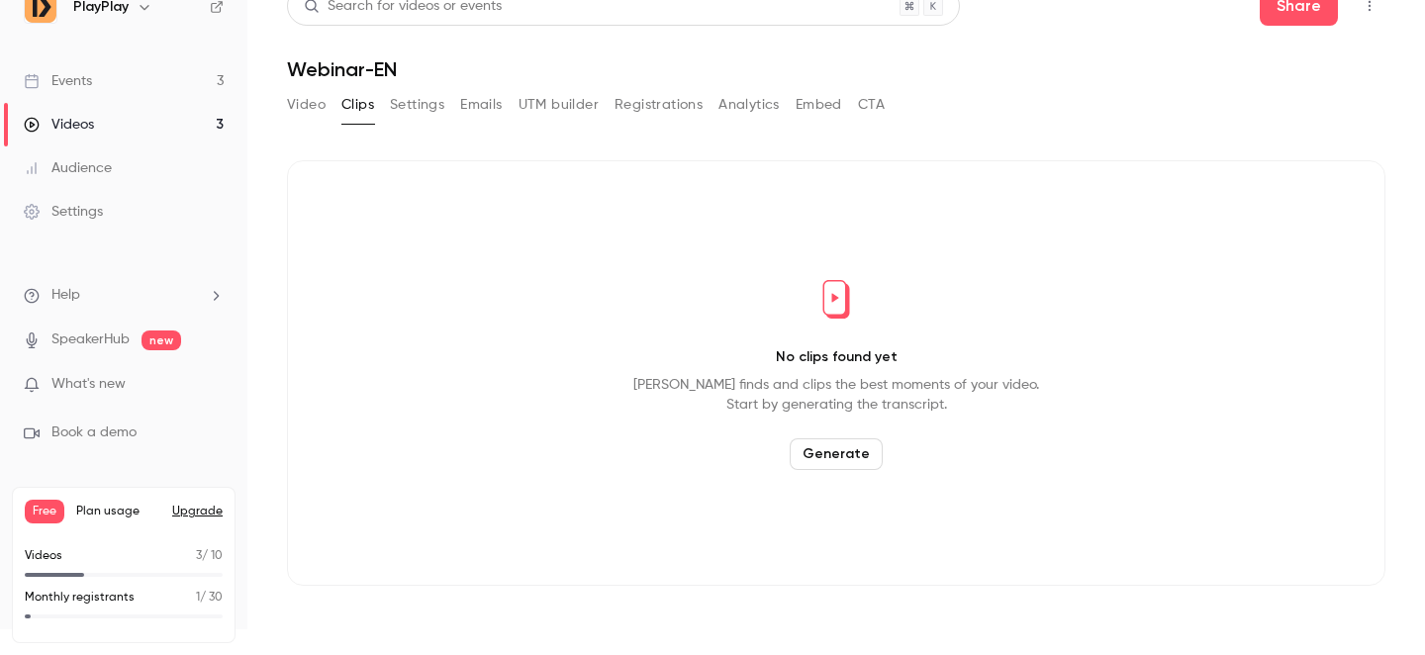
click at [846, 460] on button "Generate" at bounding box center [836, 454] width 93 height 32
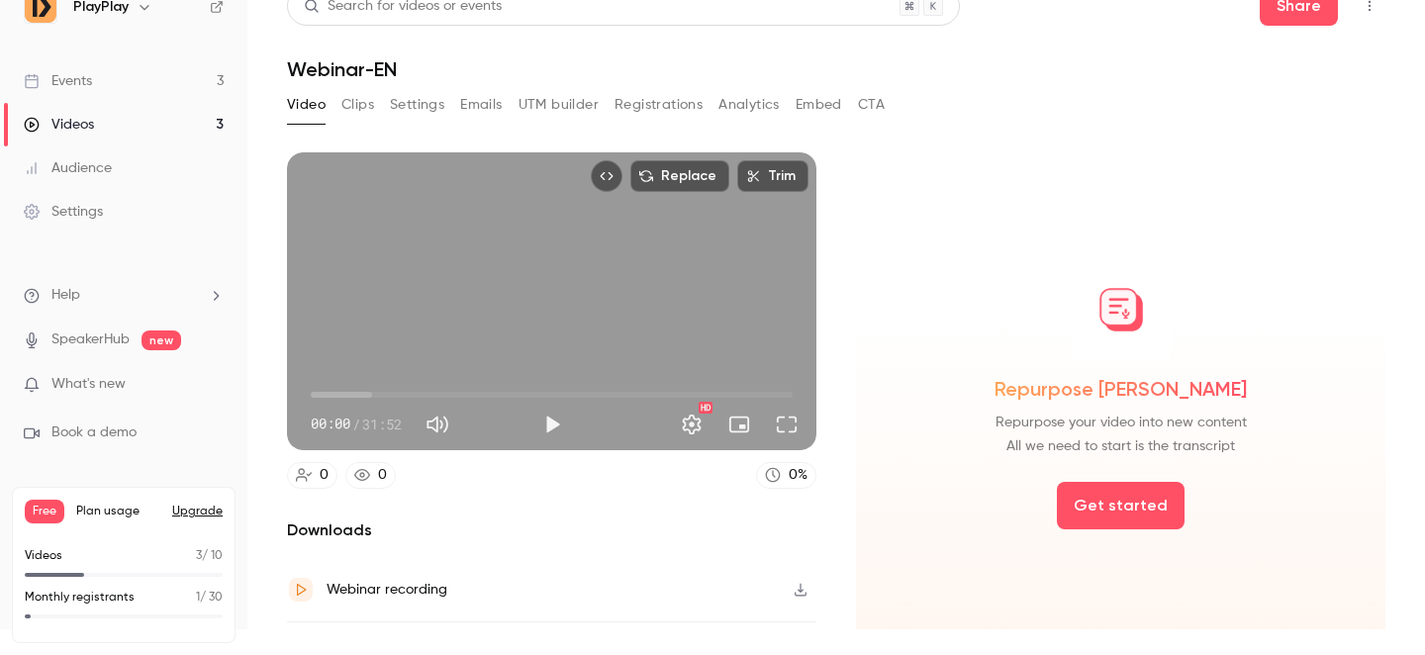
click at [352, 105] on button "Clips" at bounding box center [357, 105] width 33 height 32
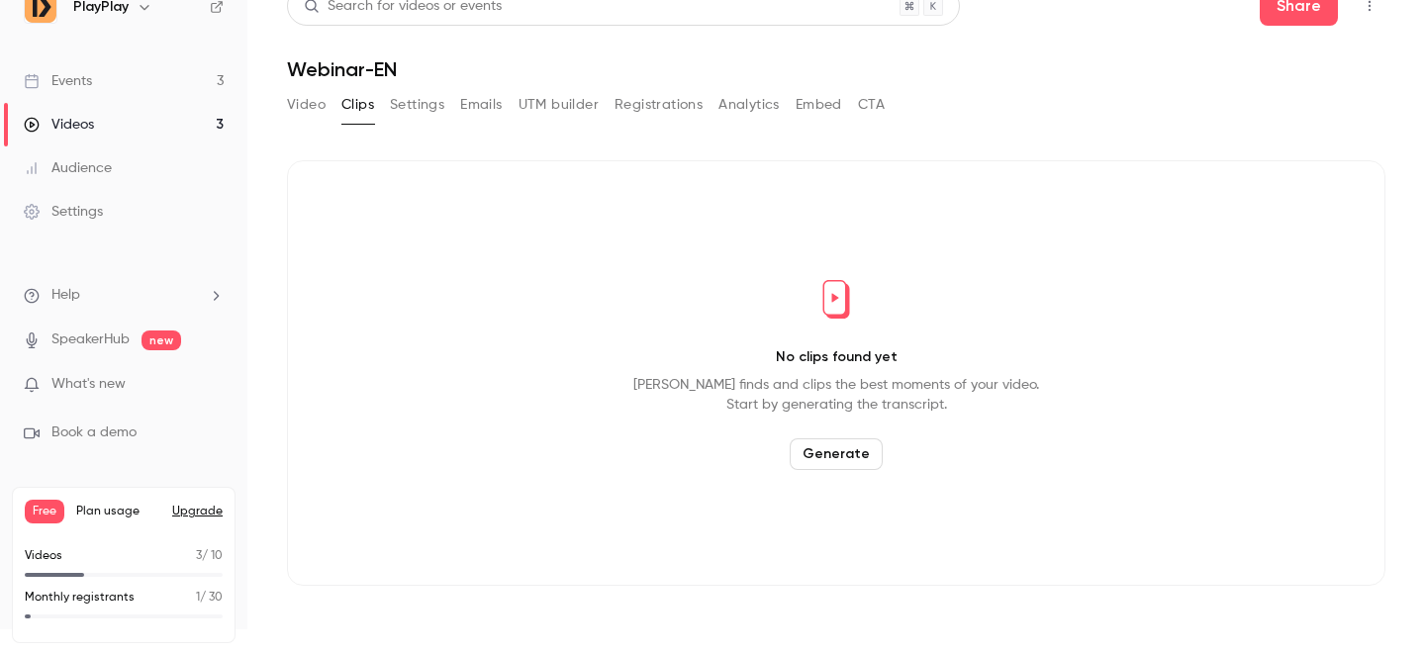
click at [836, 451] on button "Generate" at bounding box center [836, 454] width 93 height 32
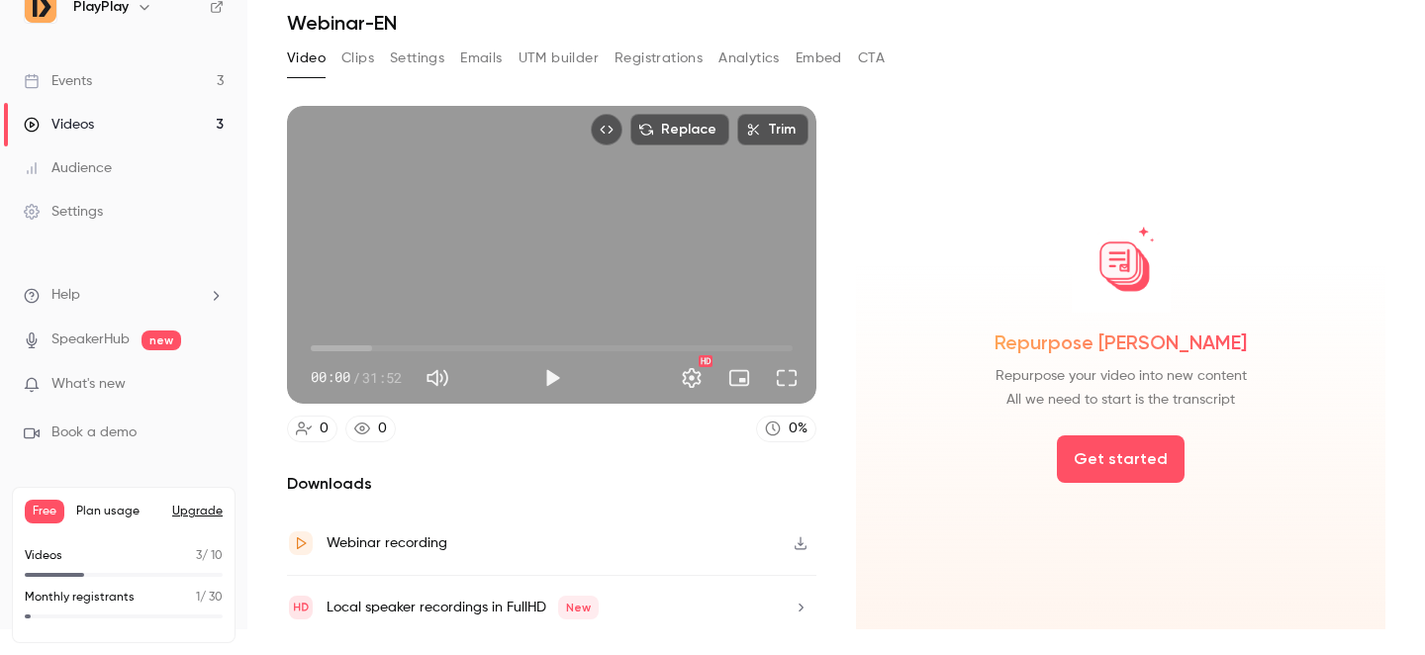
scroll to position [56, 0]
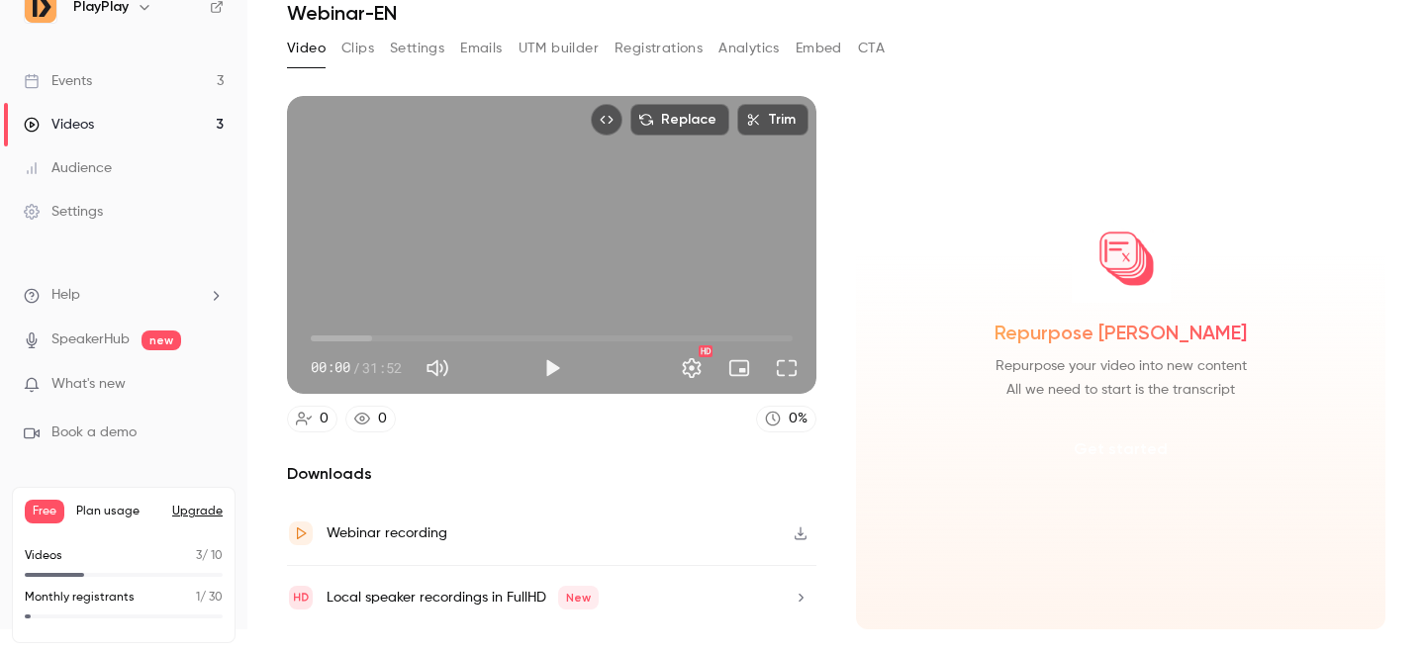
click at [1100, 447] on button "Get started" at bounding box center [1121, 448] width 128 height 47
